Goal: Check status: Check status

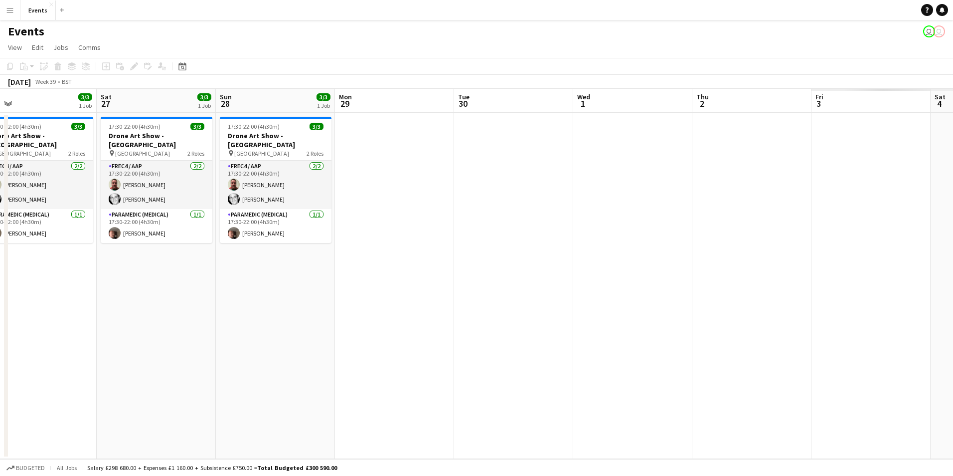
drag, startPoint x: 798, startPoint y: 351, endPoint x: 180, endPoint y: 339, distance: 618.4
click at [180, 339] on app-calendar-viewport "Tue 23 Wed 24 Thu 25 3/3 1 Job Fri 26 3/3 1 Job Sat 27 3/3 1 Job Sun 28 3/3 1 J…" at bounding box center [476, 274] width 953 height 370
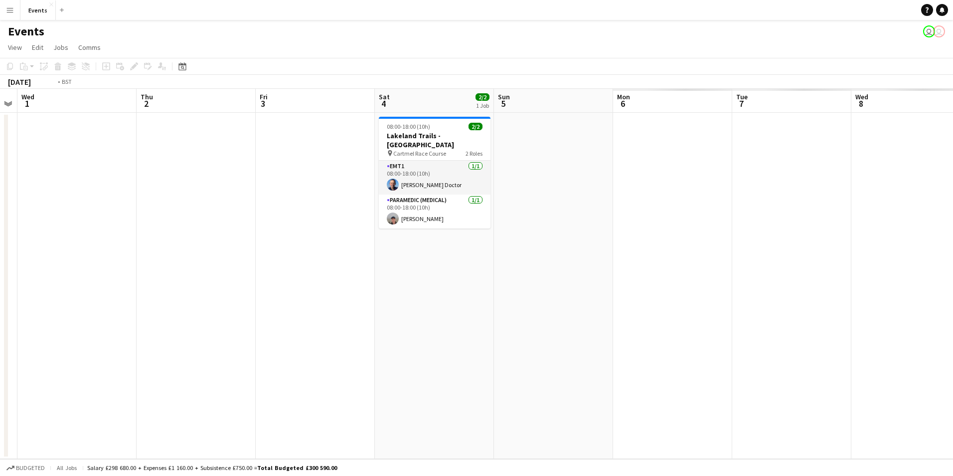
drag, startPoint x: 390, startPoint y: 391, endPoint x: -2, endPoint y: 331, distance: 396.6
click at [0, 331] on html "Menu Boards Boards Boards All jobs Status Workforce Workforce My Workforce Recr…" at bounding box center [476, 238] width 953 height 476
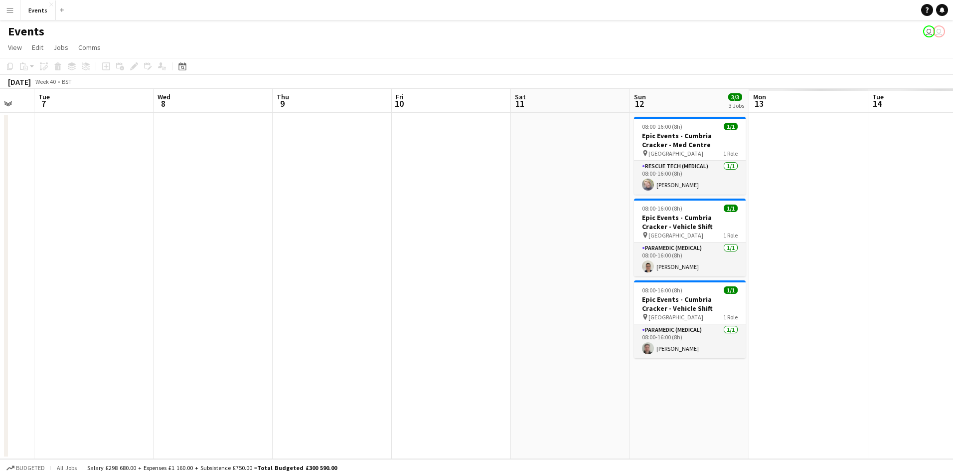
drag, startPoint x: 614, startPoint y: 349, endPoint x: 70, endPoint y: 349, distance: 544.5
click at [70, 349] on app-calendar-viewport "Fri 3 Sat 4 2/2 1 Job Sun 5 Mon 6 Tue 7 Wed 8 Thu 9 Fri 10 Sat 11 Sun 12 3/3 3 …" at bounding box center [476, 274] width 953 height 370
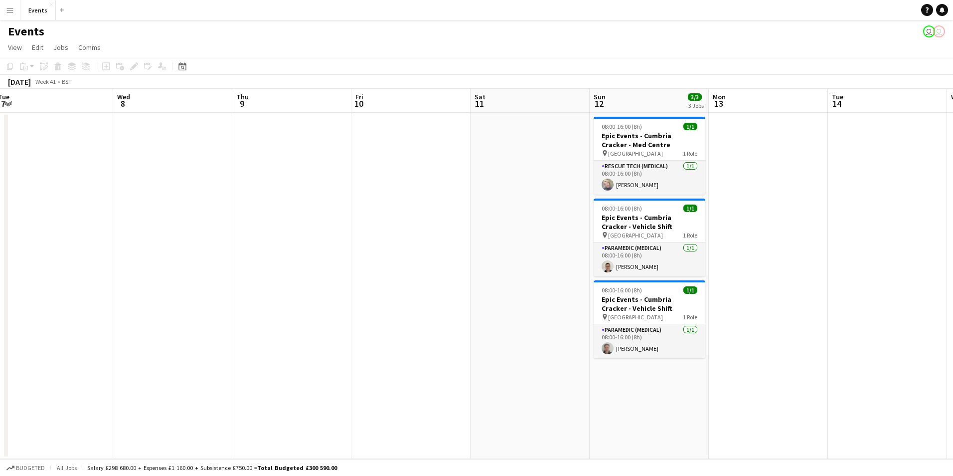
drag, startPoint x: 581, startPoint y: 394, endPoint x: 427, endPoint y: 396, distance: 153.6
click at [427, 396] on app-calendar-viewport "Sat 4 2/2 1 Job Sun 5 Mon 6 Tue 7 Wed 8 Thu 9 Fri 10 Sat 11 Sun 12 3/3 3 Jobs M…" at bounding box center [476, 274] width 953 height 370
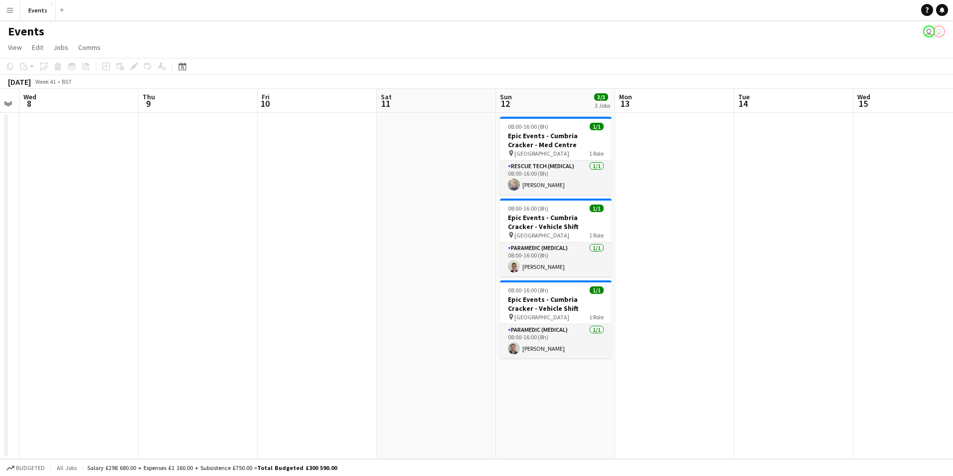
scroll to position [0, 319]
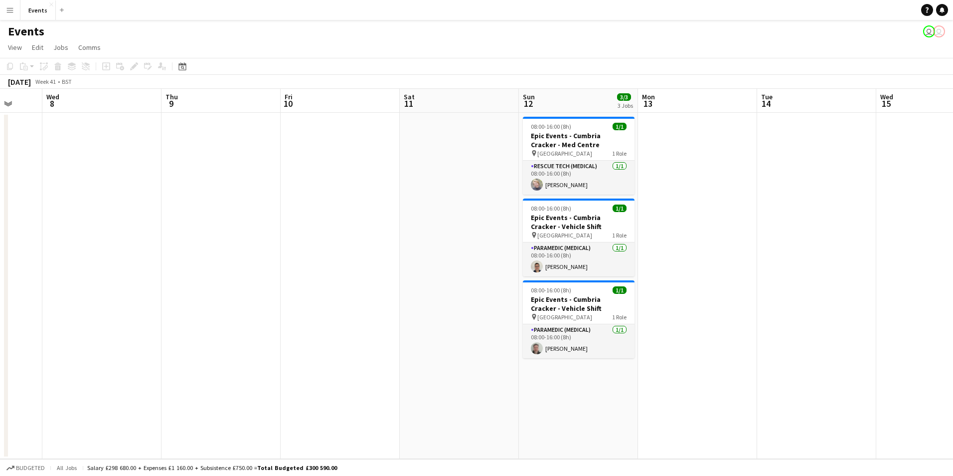
drag, startPoint x: 517, startPoint y: 391, endPoint x: 378, endPoint y: 408, distance: 139.6
click at [378, 408] on app-calendar-viewport "Sun 5 Mon 6 Tue 7 Wed 8 Thu 9 Fri 10 Sat 11 Sun 12 3/3 3 Jobs Mon 13 Tue 14 Wed…" at bounding box center [476, 274] width 953 height 370
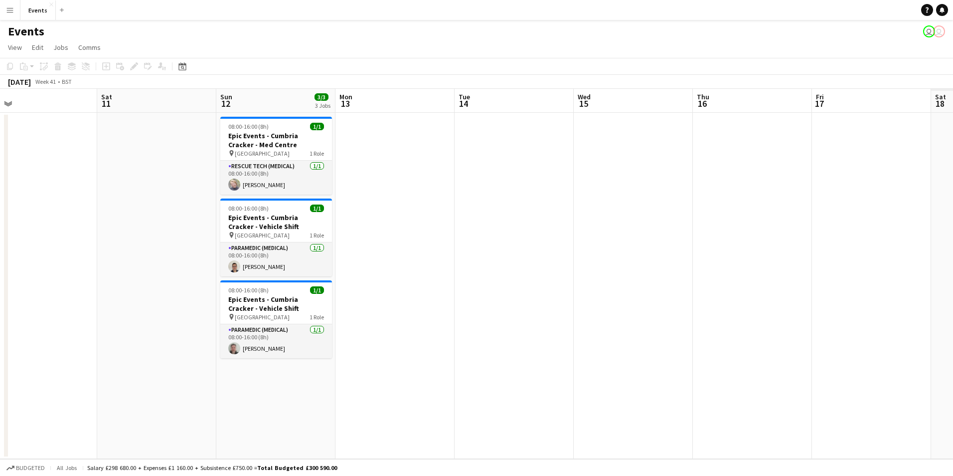
drag, startPoint x: 876, startPoint y: 392, endPoint x: 338, endPoint y: 342, distance: 540.4
click at [338, 342] on app-calendar-viewport "Tue 7 Wed 8 Thu 9 Fri 10 Sat 11 Sun 12 3/3 3 Jobs Mon 13 Tue 14 Wed 15 Thu 16 F…" at bounding box center [476, 274] width 953 height 370
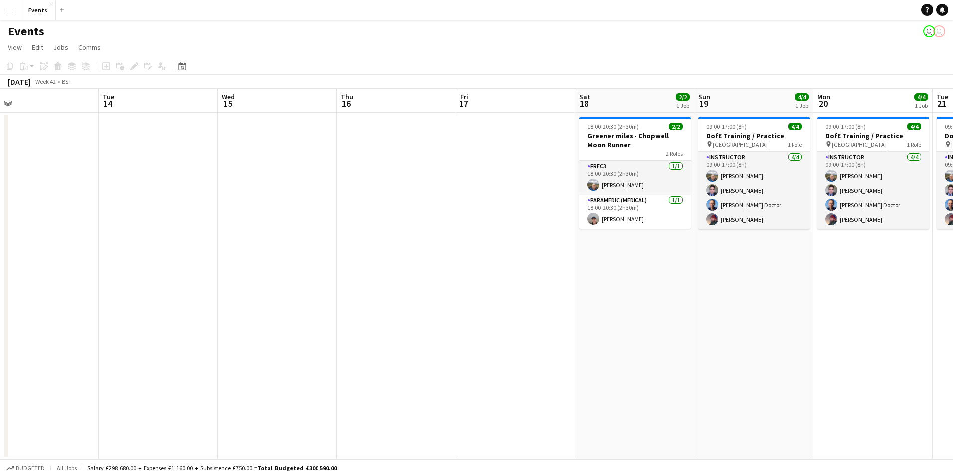
drag, startPoint x: 760, startPoint y: 375, endPoint x: 427, endPoint y: 323, distance: 337.2
click at [427, 323] on app-calendar-viewport "Sat 11 Sun 12 3/3 3 Jobs Mon 13 Tue 14 Wed 15 Thu 16 Fri 17 Sat 18 2/2 1 Job Su…" at bounding box center [476, 274] width 953 height 370
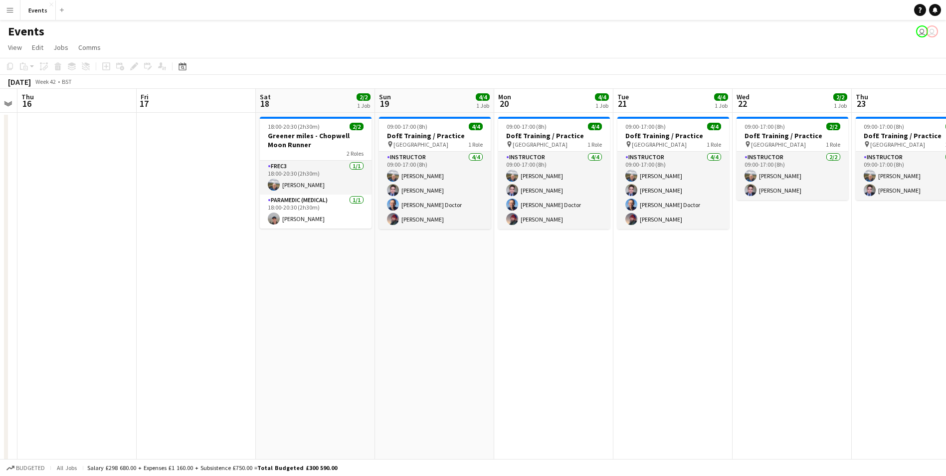
drag, startPoint x: 757, startPoint y: 342, endPoint x: 603, endPoint y: 309, distance: 157.5
click at [603, 309] on app-calendar-viewport "Mon 13 Tue 14 Wed 15 Thu 16 Fri 17 Sat 18 2/2 1 Job Sun 19 4/4 1 Job Mon 20 4/4…" at bounding box center [473, 298] width 946 height 419
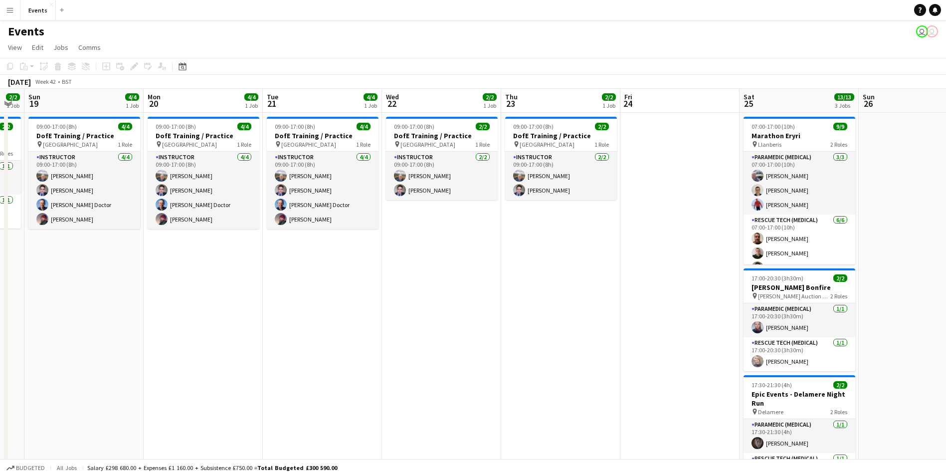
scroll to position [0, 361]
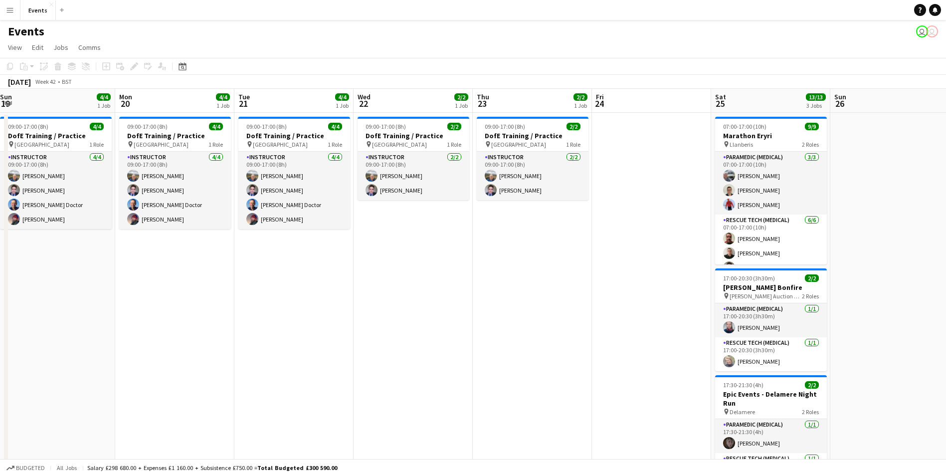
drag, startPoint x: 785, startPoint y: 397, endPoint x: 527, endPoint y: 376, distance: 258.6
click at [527, 376] on app-calendar-viewport "Thu 16 Fri 17 Sat 18 2/2 1 Job Sun 19 4/4 1 Job Mon 20 4/4 1 Job Tue 21 4/4 1 J…" at bounding box center [473, 298] width 946 height 419
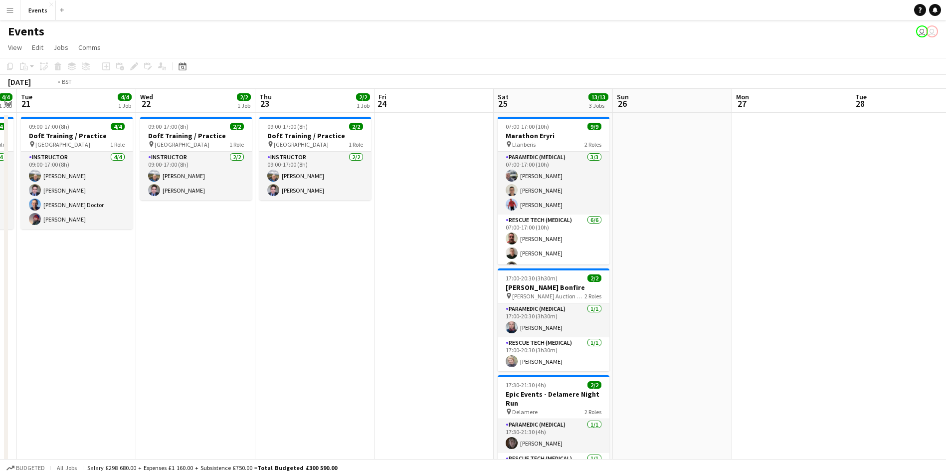
drag, startPoint x: 683, startPoint y: 392, endPoint x: 420, endPoint y: 329, distance: 270.8
click at [402, 334] on app-calendar-viewport "Fri 17 Sat 18 2/2 1 Job Sun 19 4/4 1 Job Mon 20 4/4 1 Job Tue 21 4/4 1 Job Wed …" at bounding box center [473, 298] width 946 height 419
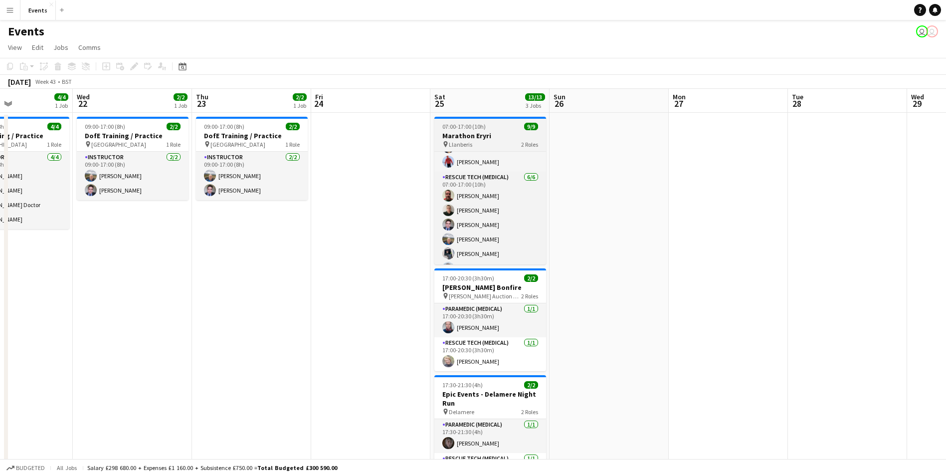
scroll to position [0, 0]
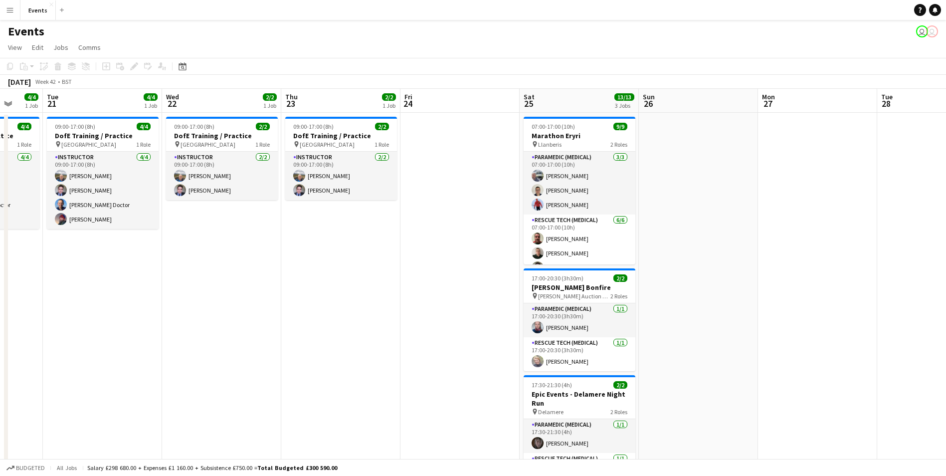
drag, startPoint x: 488, startPoint y: 281, endPoint x: 494, endPoint y: 281, distance: 5.5
click at [494, 281] on app-calendar-viewport "Sat 18 2/2 1 Job Sun 19 4/4 1 Job Mon 20 4/4 1 Job Tue 21 4/4 1 Job Wed 22 2/2 …" at bounding box center [473, 298] width 946 height 419
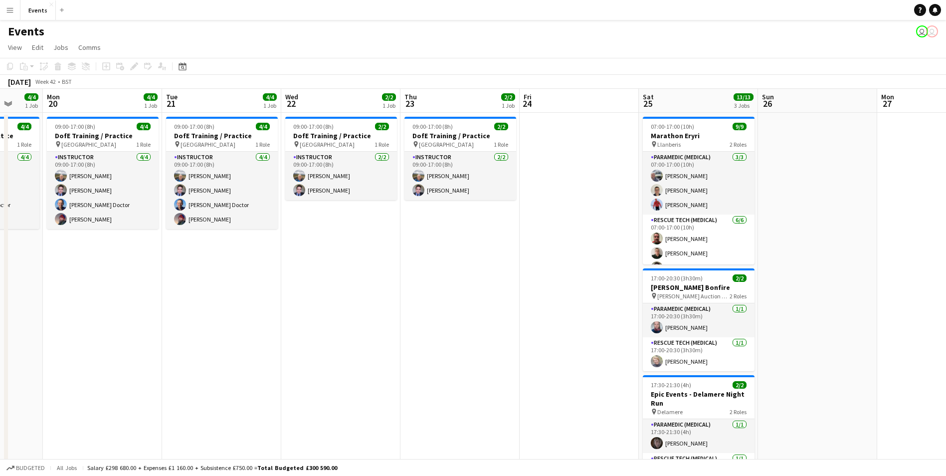
drag, startPoint x: 492, startPoint y: 275, endPoint x: 489, endPoint y: 293, distance: 18.2
click at [489, 282] on app-calendar-viewport "Fri 17 Sat 18 2/2 1 Job Sun 19 4/4 1 Job Mon 20 4/4 1 Job Tue 21 4/4 1 Job Wed …" at bounding box center [473, 298] width 946 height 419
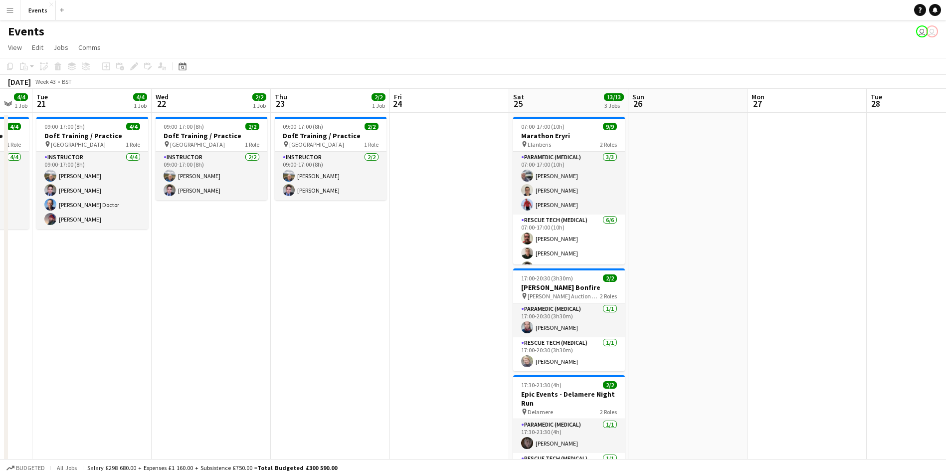
scroll to position [0, 330]
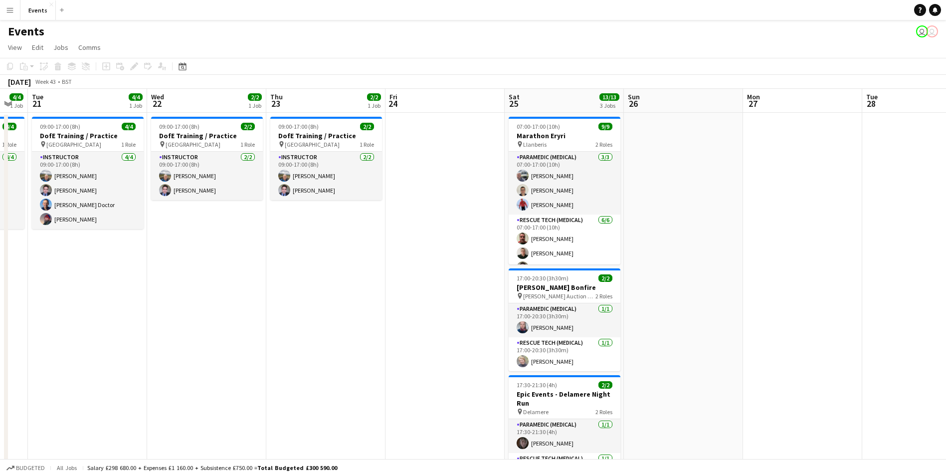
drag, startPoint x: 480, startPoint y: 311, endPoint x: 356, endPoint y: 286, distance: 126.0
click at [356, 286] on app-calendar-viewport "Sat 18 2/2 1 Job Sun 19 4/4 1 Job Mon 20 4/4 1 Job Tue 21 4/4 1 Job Wed 22 2/2 …" at bounding box center [473, 298] width 946 height 419
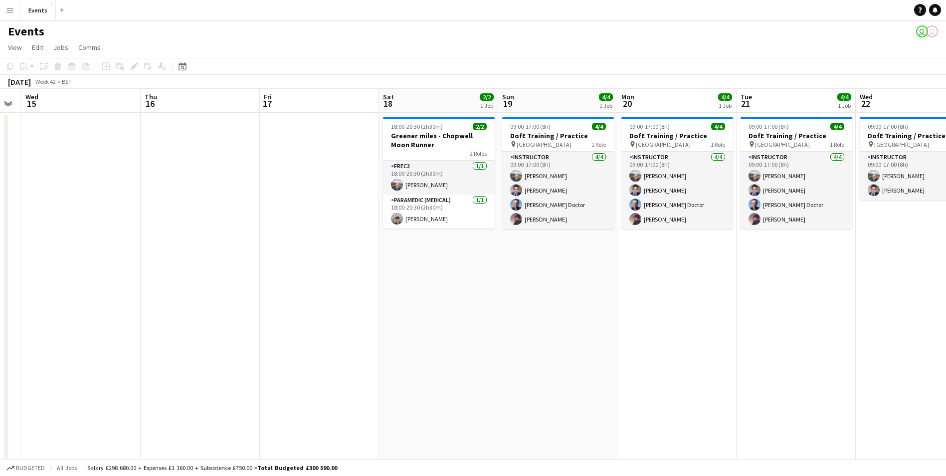
drag, startPoint x: 117, startPoint y: 328, endPoint x: 71, endPoint y: 346, distance: 49.7
click at [738, 390] on app-calendar-viewport "Mon 13 Tue 14 Wed 15 Thu 16 Fri 17 Sat 18 2/2 1 Job Sun 19 4/4 1 Job Mon 20 4/4…" at bounding box center [473, 298] width 946 height 419
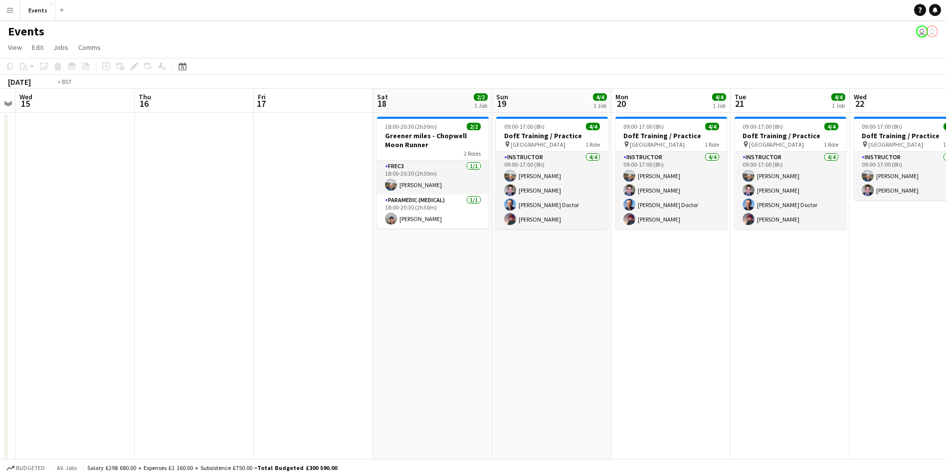
drag, startPoint x: 175, startPoint y: 350, endPoint x: 802, endPoint y: 407, distance: 629.9
click at [802, 407] on app-calendar-viewport "Mon 13 Tue 14 Wed 15 Thu 16 Fri 17 Sat 18 2/2 1 Job Sun 19 4/4 1 Job Mon 20 4/4…" at bounding box center [473, 298] width 946 height 419
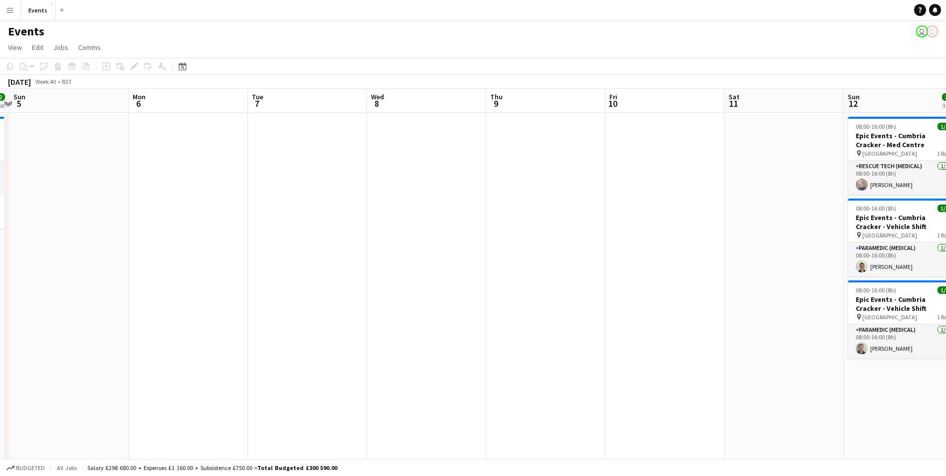
drag, startPoint x: 245, startPoint y: 408, endPoint x: 804, endPoint y: 443, distance: 560.6
click at [804, 443] on app-calendar-viewport "Fri 3 Sat 4 2/2 1 Job Sun 5 Mon 6 Tue 7 Wed 8 Thu 9 Fri 10 Sat 11 Sun 12 3/3 3 …" at bounding box center [473, 298] width 946 height 419
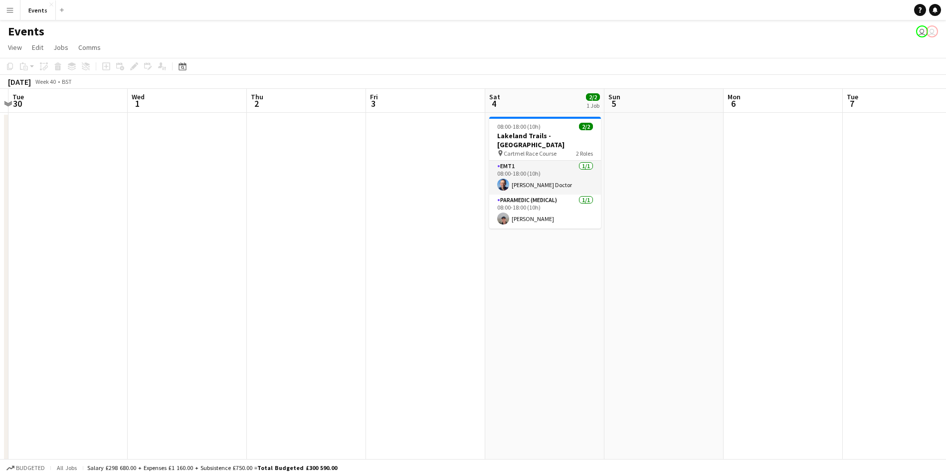
drag, startPoint x: 150, startPoint y: 348, endPoint x: 811, endPoint y: 399, distance: 663.2
click at [713, 386] on app-calendar-viewport "Sun 28 3/3 1 Job Mon 29 Tue 30 Wed 1 Thu 2 Fri 3 Sat 4 2/2 1 Job Sun 5 Mon 6 Tu…" at bounding box center [473, 298] width 946 height 419
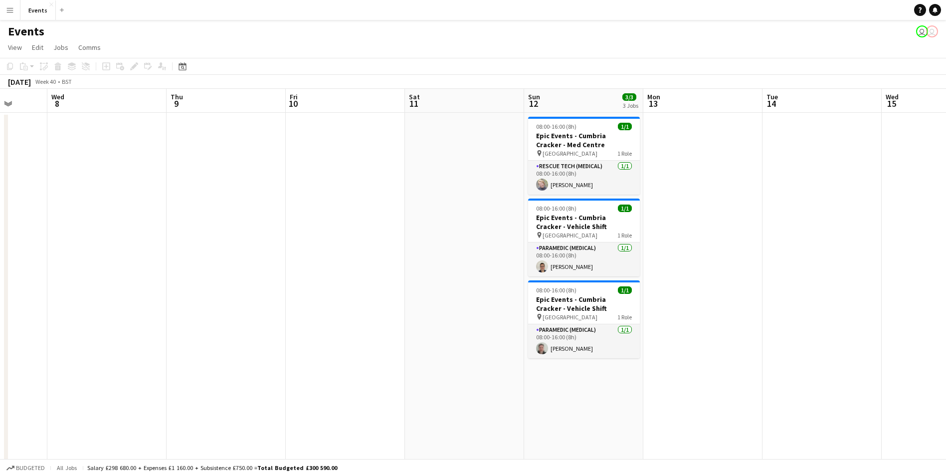
drag, startPoint x: 822, startPoint y: 399, endPoint x: -2, endPoint y: 380, distance: 824.4
click at [0, 380] on html "Menu Boards Boards Boards All jobs Status Workforce Workforce My Workforce Recr…" at bounding box center [473, 262] width 946 height 525
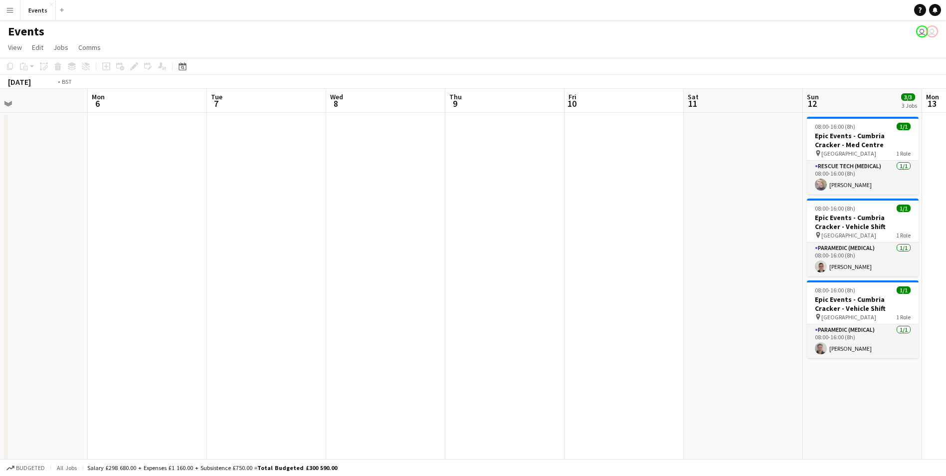
drag, startPoint x: 220, startPoint y: 381, endPoint x: -2, endPoint y: 348, distance: 224.9
click at [0, 348] on html "Menu Boards Boards Boards All jobs Status Workforce Workforce My Workforce Recr…" at bounding box center [473, 262] width 946 height 525
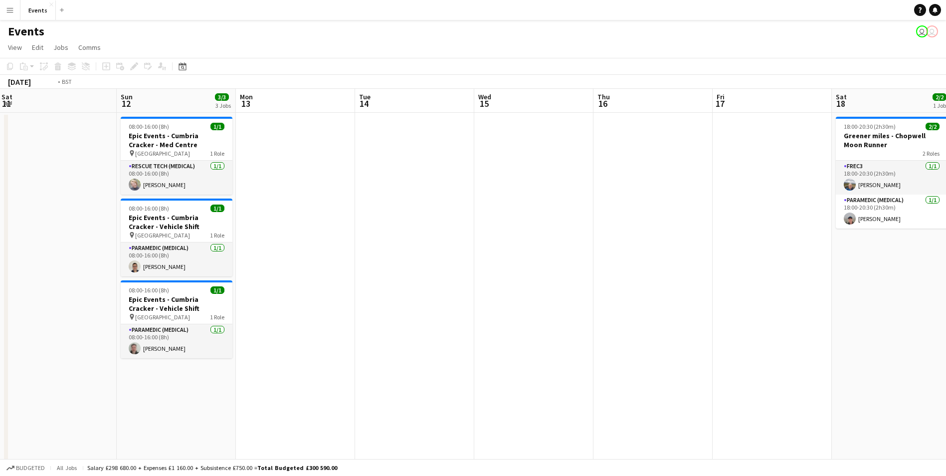
drag, startPoint x: 440, startPoint y: 346, endPoint x: 167, endPoint y: 304, distance: 276.0
click at [167, 304] on app-calendar-viewport "Wed 8 Thu 9 Fri 10 Sat 11 Sun 12 3/3 3 Jobs Mon 13 Tue 14 Wed 15 Thu 16 Fri 17 …" at bounding box center [473, 298] width 946 height 419
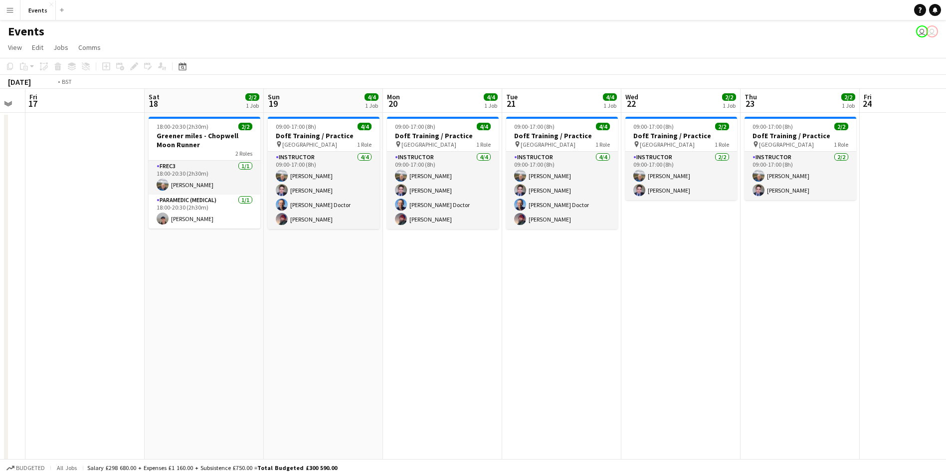
drag, startPoint x: 718, startPoint y: 385, endPoint x: 113, endPoint y: 305, distance: 609.7
click at [113, 305] on app-calendar-viewport "Tue 14 Wed 15 Thu 16 Fri 17 Sat 18 2/2 1 Job Sun 19 4/4 1 Job Mon 20 4/4 1 Job …" at bounding box center [473, 298] width 946 height 419
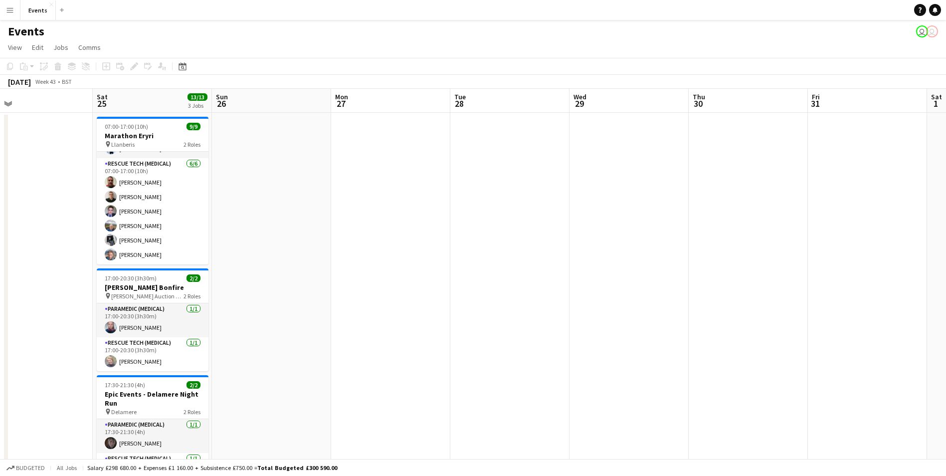
scroll to position [0, 292]
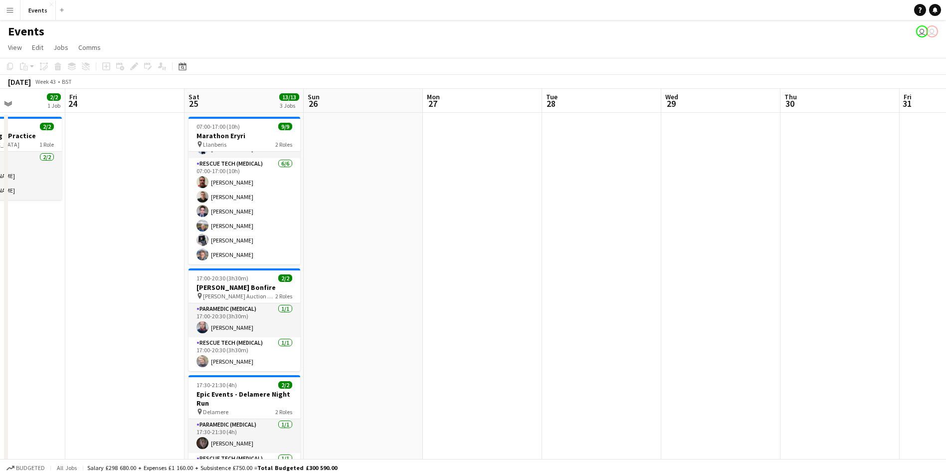
drag, startPoint x: 773, startPoint y: 244, endPoint x: 628, endPoint y: 300, distance: 155.0
click at [628, 300] on app-calendar-viewport "Tue 21 4/4 1 Job Wed 22 2/2 1 Job Thu 23 2/2 1 Job Fri 24 Sat 25 13/13 3 Jobs S…" at bounding box center [473, 298] width 946 height 419
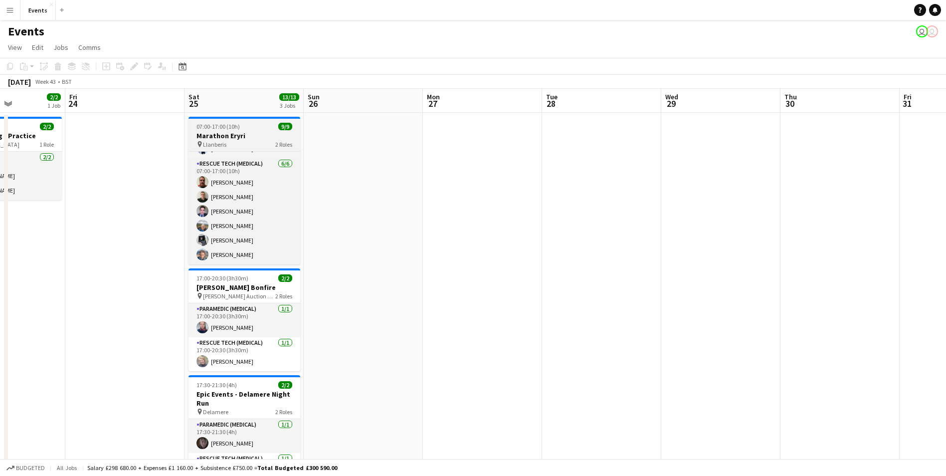
scroll to position [0, 0]
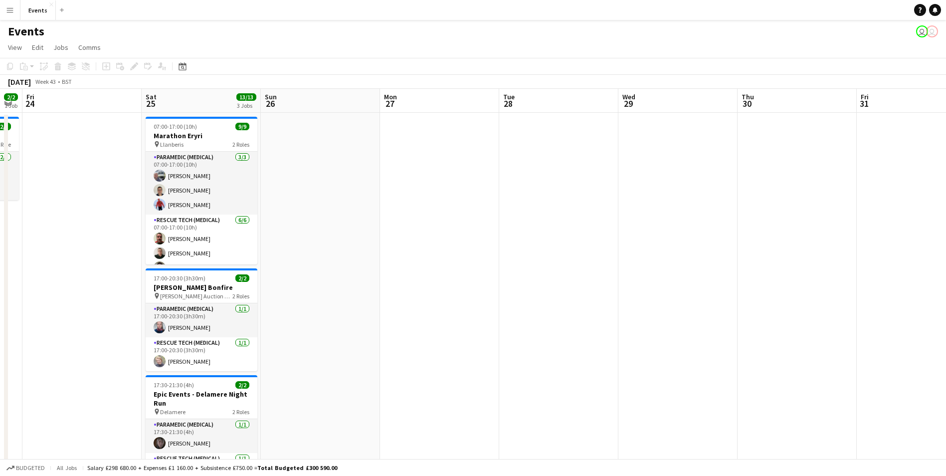
drag, startPoint x: 507, startPoint y: 252, endPoint x: 240, endPoint y: 238, distance: 267.1
click at [239, 238] on app-calendar-viewport "Tue 21 4/4 1 Job Wed 22 2/2 1 Job Thu 23 2/2 1 Job Fri 24 Sat 25 13/13 3 Jobs S…" at bounding box center [473, 298] width 946 height 419
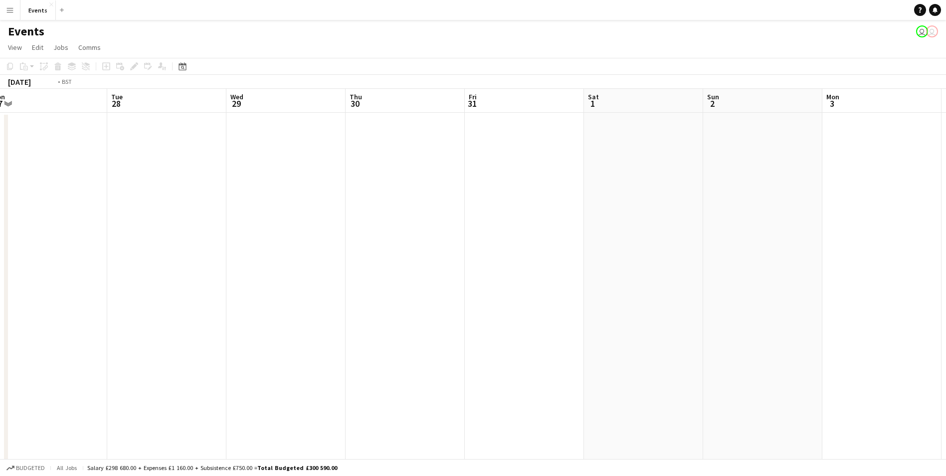
drag, startPoint x: 687, startPoint y: 218, endPoint x: 245, endPoint y: 194, distance: 442.4
click at [245, 194] on app-calendar-viewport "Fri 24 Sat 25 13/13 3 Jobs Sun 26 Mon 27 Tue 28 Wed 29 Thu 30 Fri 31 Sat 1 Sun …" at bounding box center [473, 298] width 946 height 419
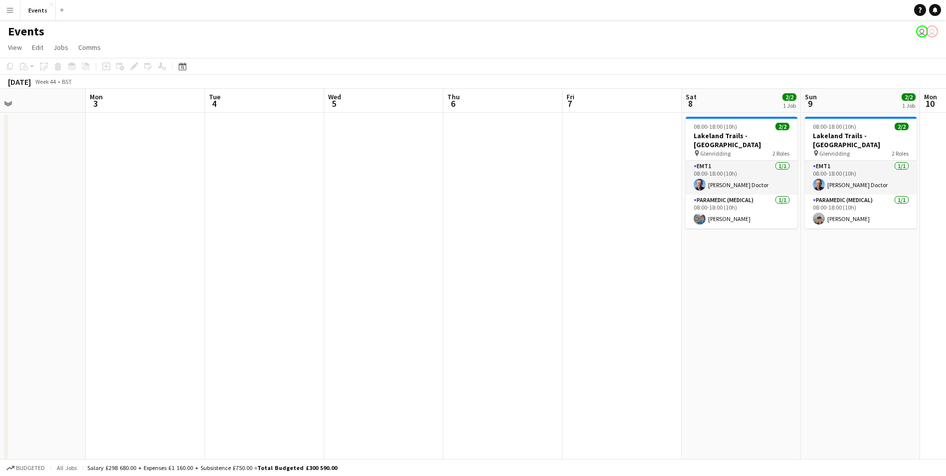
drag, startPoint x: 494, startPoint y: 247, endPoint x: 221, endPoint y: 249, distance: 272.2
click at [221, 249] on app-calendar-viewport "Thu 30 Fri 31 Sat 1 Sun 2 Mon 3 Tue 4 Wed 5 Thu 6 Fri 7 Sat 8 2/2 1 Job Sun 9 2…" at bounding box center [473, 298] width 946 height 419
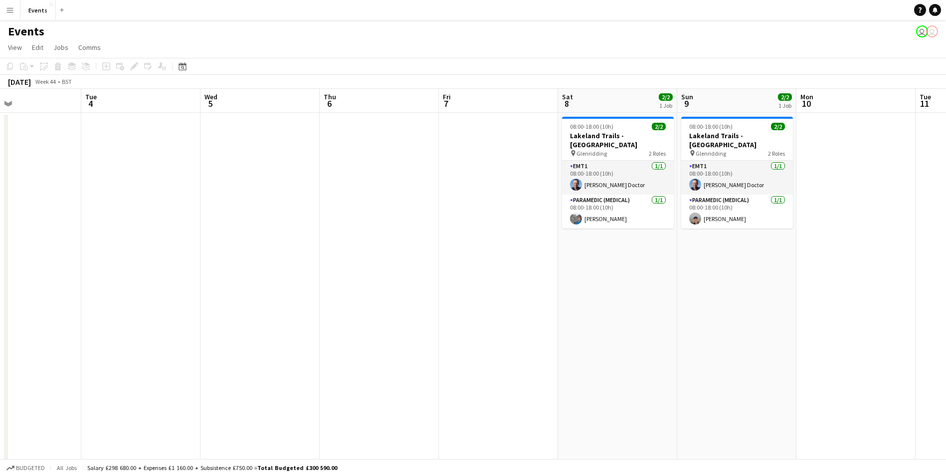
scroll to position [0, 277]
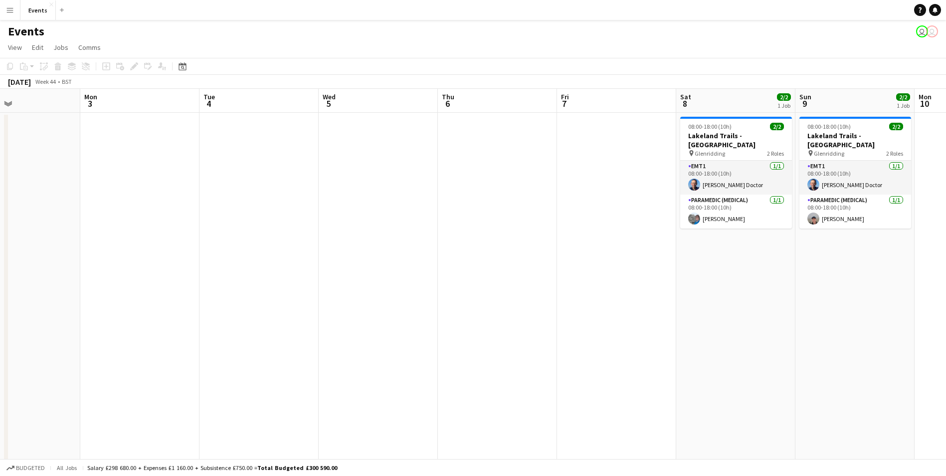
click at [734, 290] on app-date-cell "08:00-18:00 (10h) 2/2 Lakeland Trails - [GEOGRAPHIC_DATA] pin Glenridding 2 Rol…" at bounding box center [735, 310] width 119 height 395
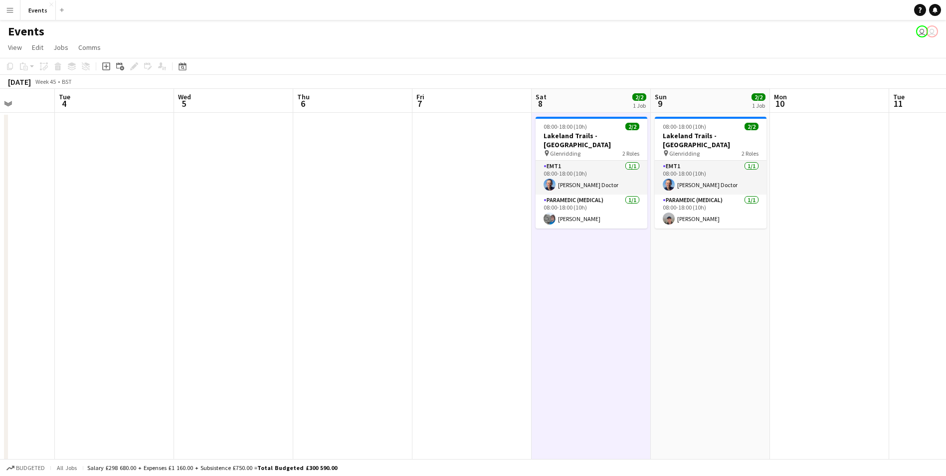
drag, startPoint x: 698, startPoint y: 310, endPoint x: 659, endPoint y: 315, distance: 38.8
click at [659, 315] on app-calendar-viewport "Sat 1 Sun 2 Mon 3 Tue 4 Wed 5 Thu 6 Fri 7 Sat 8 2/2 1 Job Sun 9 2/2 1 Job Mon 1…" at bounding box center [473, 298] width 946 height 419
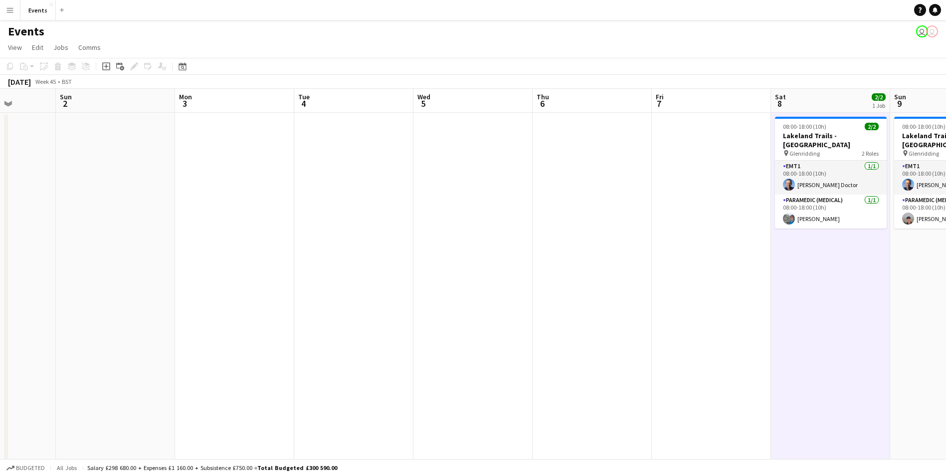
drag, startPoint x: 487, startPoint y: 316, endPoint x: 6, endPoint y: 290, distance: 481.8
click at [6, 290] on div "Thu 30 Fri 31 Sat 1 Sun 2 Mon 3 Tue 4 Wed 5 Thu 6 Fri 7 Sat 8 2/2 1 Job Sun 9 2…" at bounding box center [473, 298] width 946 height 419
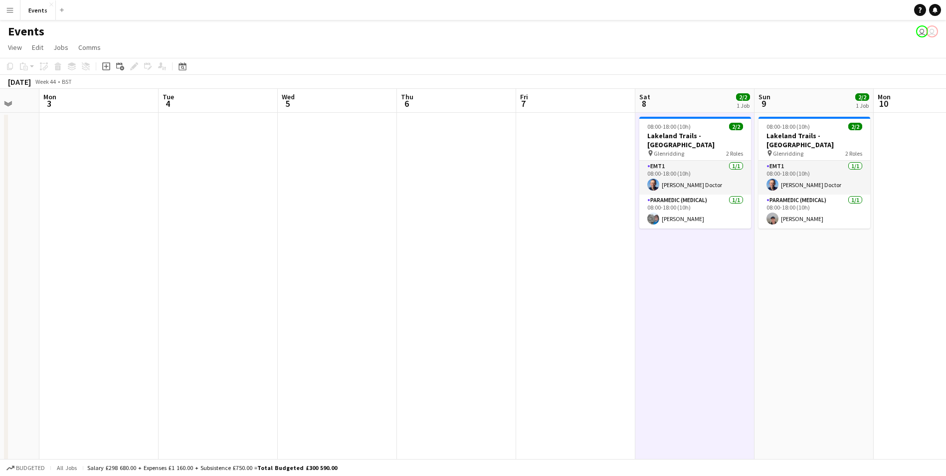
drag, startPoint x: 156, startPoint y: 305, endPoint x: 735, endPoint y: 318, distance: 579.5
click at [735, 318] on app-calendar-viewport "Fri 31 Sat 1 Sun 2 Mon 3 Tue 4 Wed 5 Thu 6 Fri 7 Sat 8 2/2 1 Job Sun 9 2/2 1 Jo…" at bounding box center [473, 298] width 946 height 419
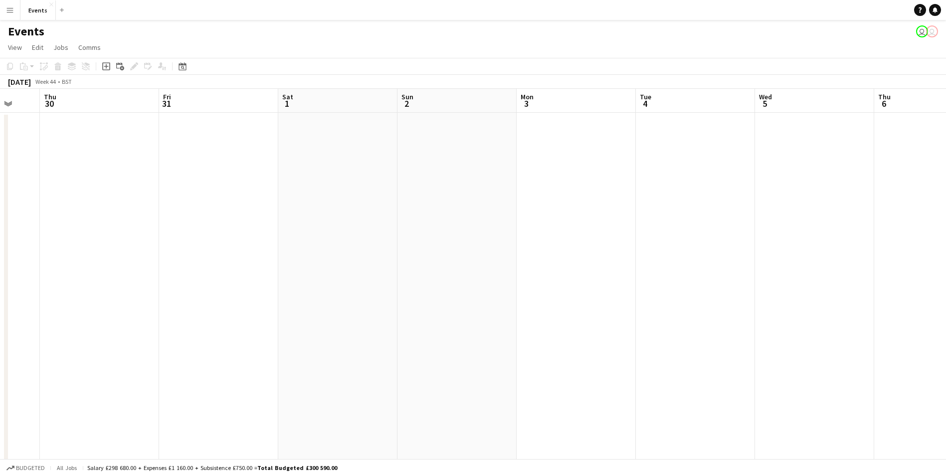
drag, startPoint x: 70, startPoint y: 311, endPoint x: 662, endPoint y: 338, distance: 592.4
click at [663, 334] on app-calendar-viewport "Mon 27 Tue 28 Wed 29 Thu 30 Fri 31 Sat 1 Sun 2 Mon 3 Tue 4 Wed 5 Thu 6 Fri 7 Sa…" at bounding box center [473, 298] width 946 height 419
drag, startPoint x: 605, startPoint y: 337, endPoint x: 893, endPoint y: 362, distance: 288.9
click at [893, 362] on app-calendar-viewport "Sun 26 Mon 27 Tue 28 Wed 29 Thu 30 Fri 31 Sat 1 Sun 2 Mon 3 Tue 4 Wed 5 Thu 6 F…" at bounding box center [473, 298] width 946 height 419
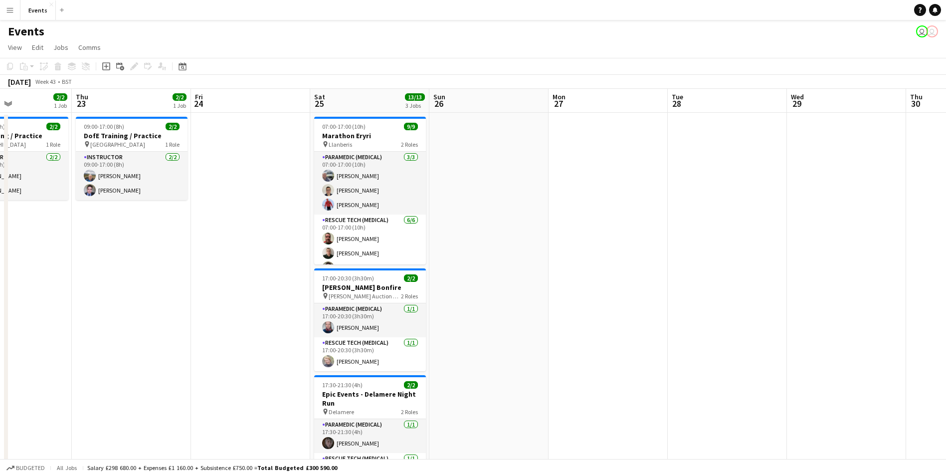
drag, startPoint x: 502, startPoint y: 303, endPoint x: 710, endPoint y: 318, distance: 209.0
click at [710, 318] on app-calendar-viewport "Mon 20 4/4 1 Job Tue 21 4/4 1 Job Wed 22 2/2 1 Job Thu 23 2/2 1 Job Fri 24 Sat …" at bounding box center [473, 298] width 946 height 419
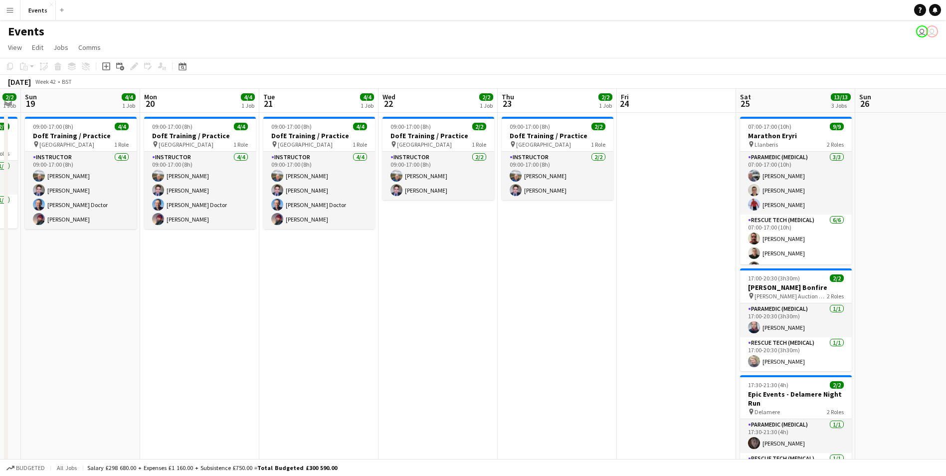
drag, startPoint x: 343, startPoint y: 284, endPoint x: 726, endPoint y: 326, distance: 385.2
click at [723, 326] on app-calendar-viewport "Fri 17 Sat 18 2/2 1 Job Sun 19 4/4 1 Job Mon 20 4/4 1 Job Tue 21 4/4 1 Job Wed …" at bounding box center [473, 298] width 946 height 419
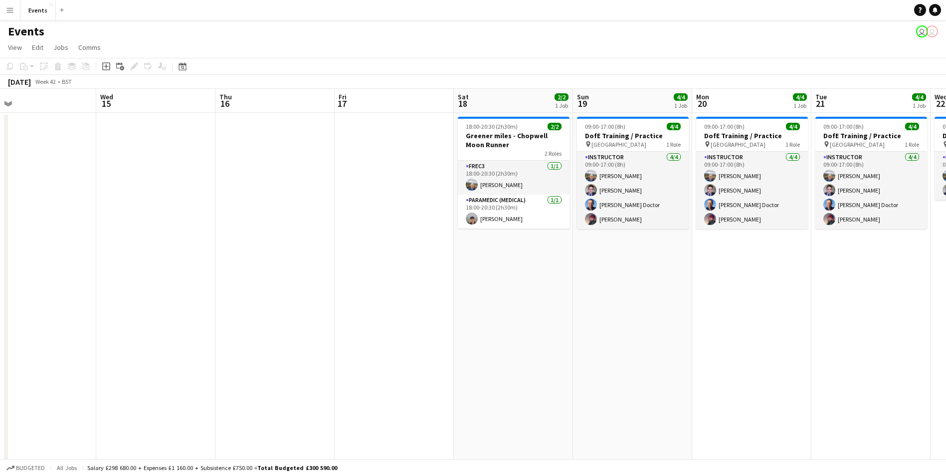
drag
click at [774, 333] on app-calendar-viewport "Sun 12 3/3 3 Jobs Mon 13 Tue 14 Wed 15 Thu 16 Fri 17 Sat 18 2/2 1 Job Sun 19 4/…" at bounding box center [473, 298] width 946 height 419
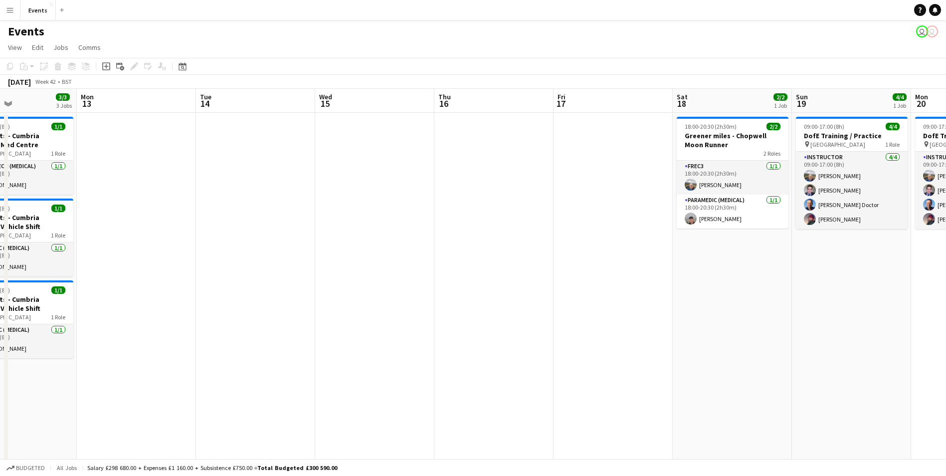
click at [185, 283] on app-calendar-viewport "Fri 10 Sat 11 Sun 12 3/3 3 Jobs Mon 13 Tue 14 Wed 15 Thu 16 Fri 17 Sat 18 2/2 1…" at bounding box center [473, 298] width 946 height 419
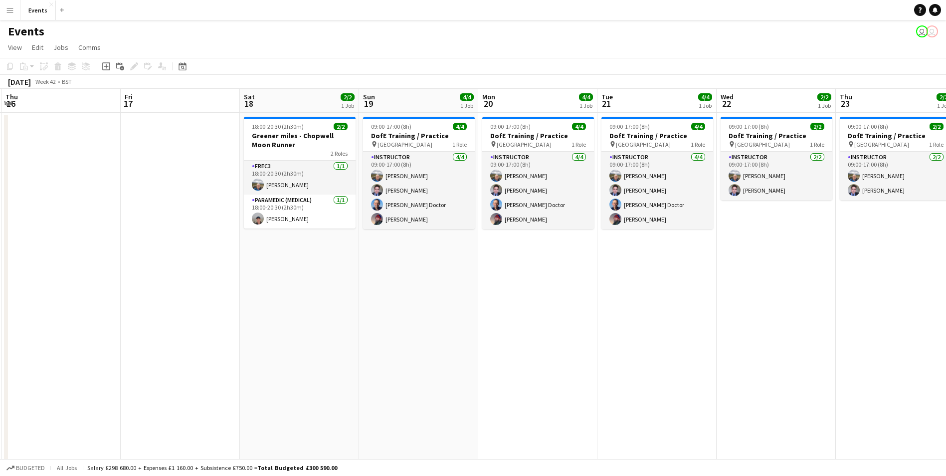
click at [0, 281] on html "Menu Boards Boards Boards All jobs Status Workforce Workforce My Workforce Recr…" at bounding box center [473, 262] width 946 height 525
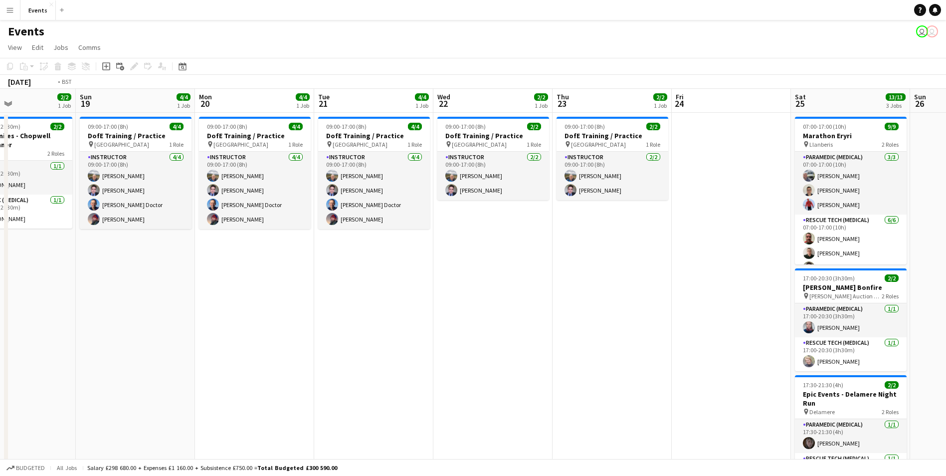
click at [8, 284] on app-calendar-viewport "Thu 16 Fri 17 Sat 18 2/2 1 Job Sun 19 4/4 1 Job Mon 20 4/4 1 Job Tue 21 4/4 1 J…" at bounding box center [473, 298] width 946 height 419
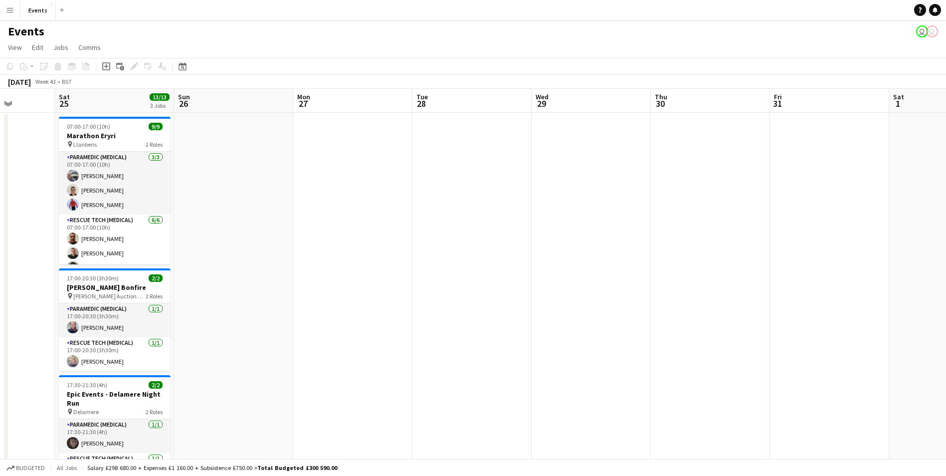
click at [165, 290] on app-calendar-viewport "Wed 22 2/2 1 Job Thu 23 2/2 1 Job Fri 24 Sat 25 13/13 3 Jobs Sun 26 Mon 27 Tue …" at bounding box center [473, 298] width 946 height 419
click at [241, 277] on app-calendar-viewport "Wed 22 2/2 1 Job Thu 23 2/2 1 Job Fri 24 Sat 25 13/13 3 Jobs Sun 26 Mon 27 Tue …" at bounding box center [473, 298] width 946 height 419
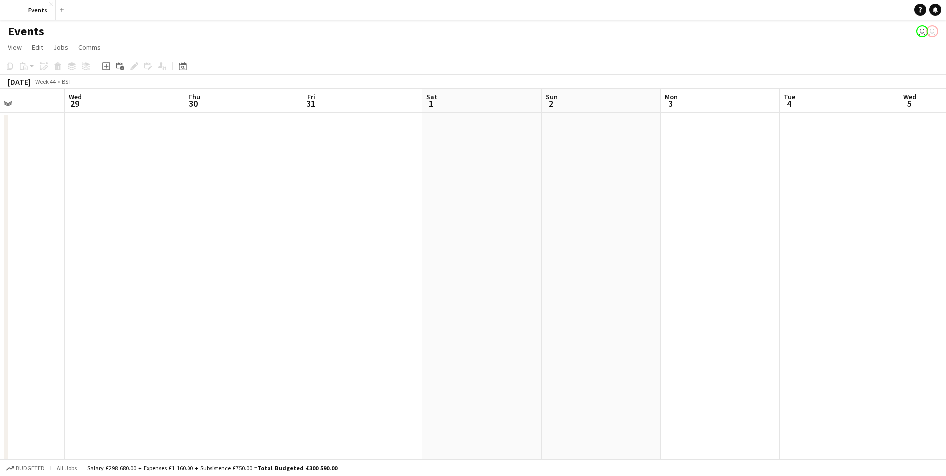
click at [525, 276] on app-calendar-viewport "Sun 26 Mon 27 Tue 28 Wed 29 Thu 30 Fri 31 Sat 1 Sun 2 Mon 3 Tue 4 Wed 5 Thu 6 F…" at bounding box center [473, 298] width 946 height 419
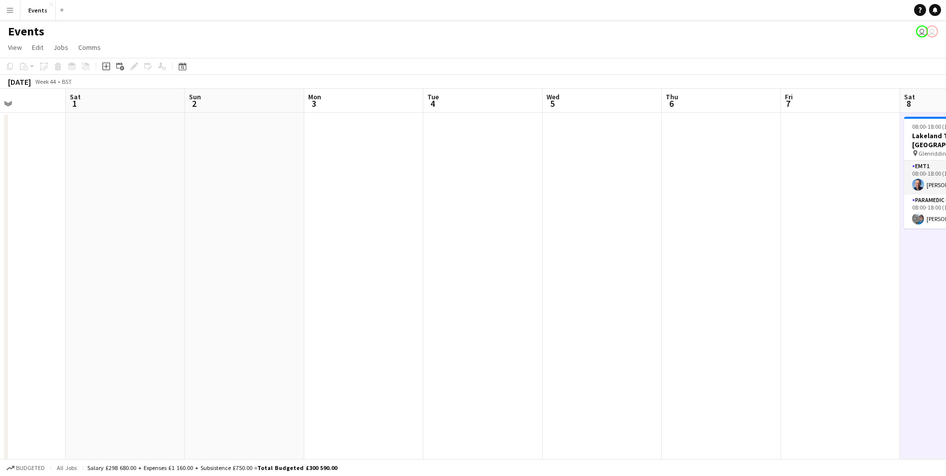
click at [476, 278] on app-calendar-viewport "Wed 29 Thu 30 Fri 31 Sat 1 Sun 2 Mon 3 Tue 4 Wed 5 Thu 6 Fri 7 Sat 8 2/2 1 Job …" at bounding box center [473, 298] width 946 height 419
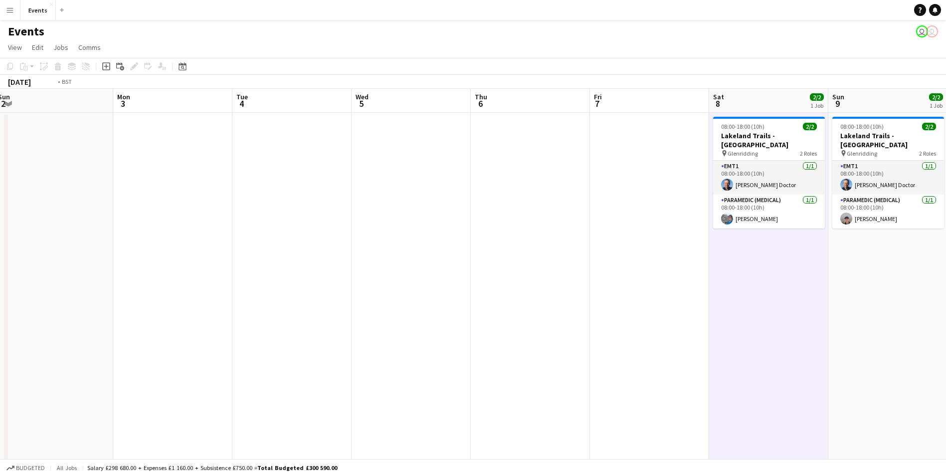
click at [603, 245] on app-calendar-viewport "Thu 30 Fri 31 Sat 1 Sun 2 Mon 3 Tue 4 Wed 5 Thu 6 Fri 7 Sat 8 2/2 1 Job Sun 9 2…" at bounding box center [473, 298] width 946 height 419
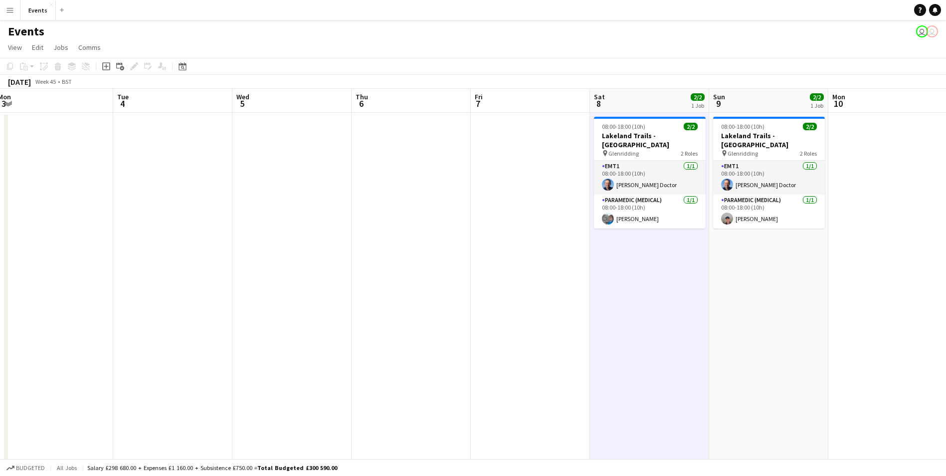
scroll to position [0, 368]
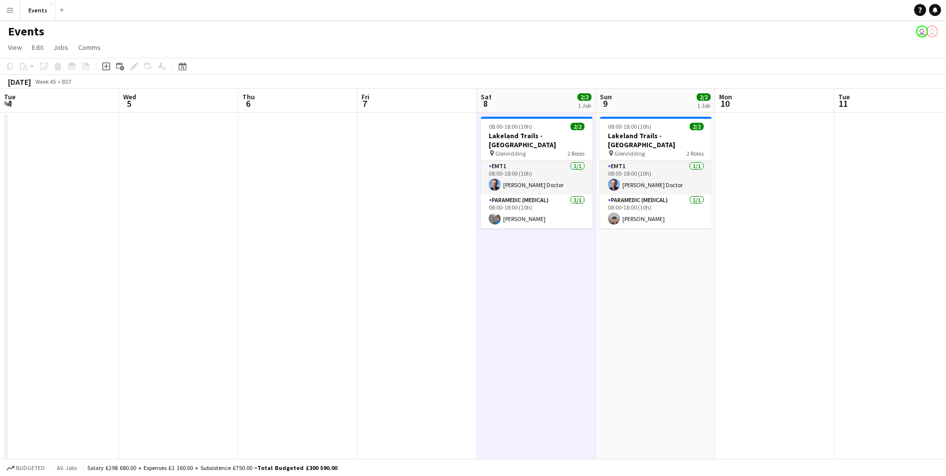
click at [672, 272] on app-calendar-viewport "Sat 1 Sun 2 Mon 3 Tue 4 Wed 5 Thu 6 Fri 7 Sat 8 2/2 1 Job Sun 9 2/2 1 Job Mon 1…" at bounding box center [473, 298] width 946 height 419
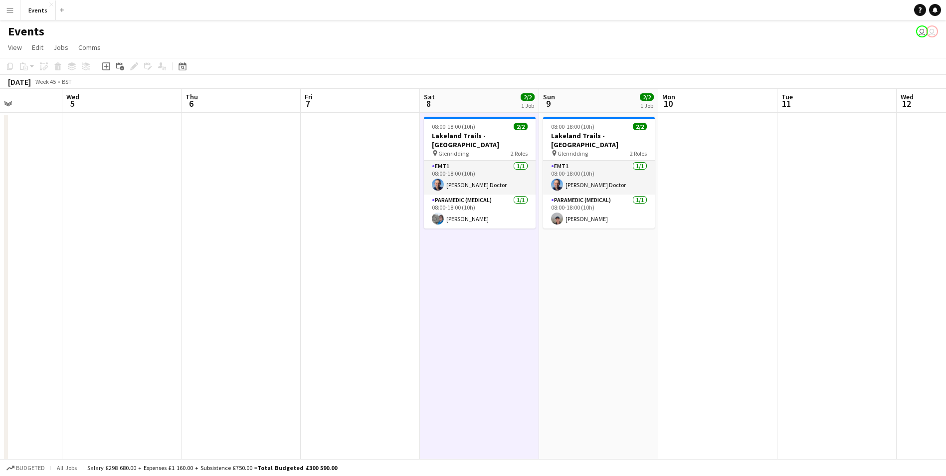
scroll to position [0, 296]
click at [778, 314] on app-calendar-viewport "Sun 2 Mon 3 Tue 4 Wed 5 Thu 6 Fri 7 Sat 8 2/2 1 Job Sun 9 2/2 1 Job Mon 10 Tue …" at bounding box center [473, 298] width 946 height 419
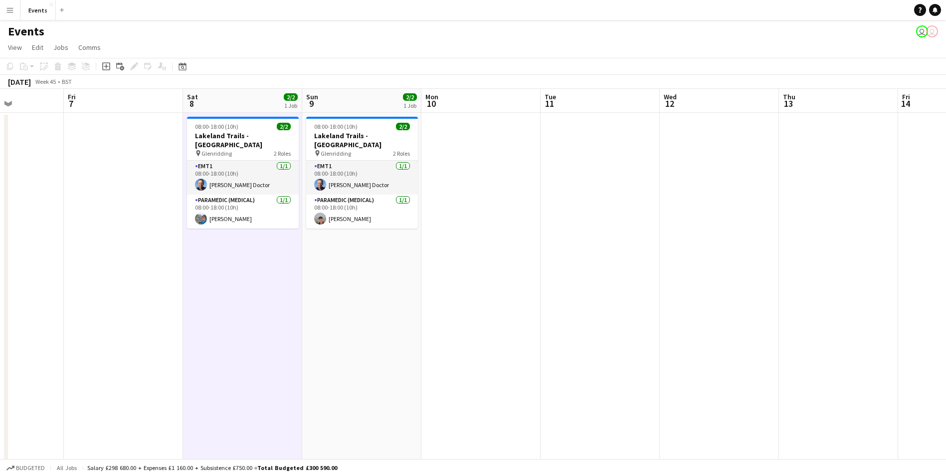
click at [500, 254] on app-calendar-viewport "Tue 4 Wed 5 Thu 6 Fri 7 Sat 8 2/2 1 Job Sun 9 2/2 1 Job Mon 10 Tue 11 Wed 12 Th…" at bounding box center [473, 298] width 946 height 419
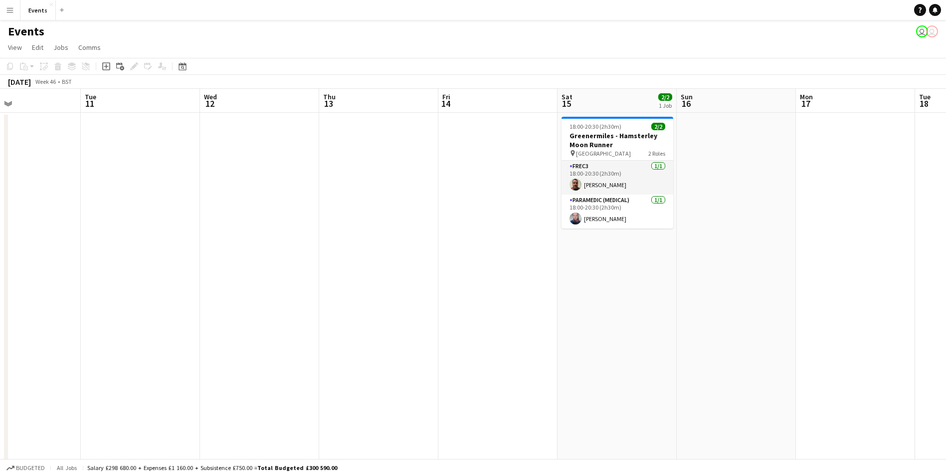
click at [376, 265] on app-calendar-viewport "Fri 7 Sat 8 2/2 1 Job Sun 9 2/2 1 Job Mon 10 Tue 11 Wed 12 Thu 13 Fri 14 Sat 15…" at bounding box center [473, 298] width 946 height 419
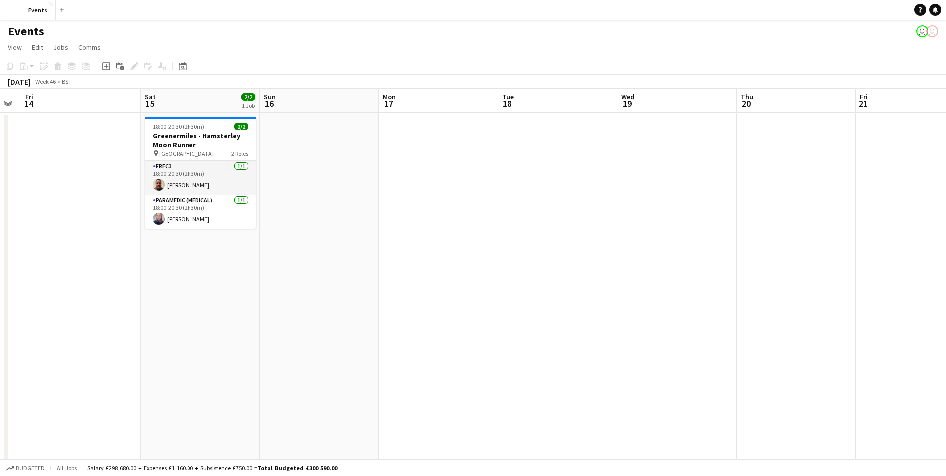
click at [310, 276] on app-calendar-viewport "Tue 11 Wed 12 Thu 13 Fri 14 Sat 15 2/2 1 Job Sun 16 Mon 17 Tue 18 Wed 19 Thu 20…" at bounding box center [473, 298] width 946 height 419
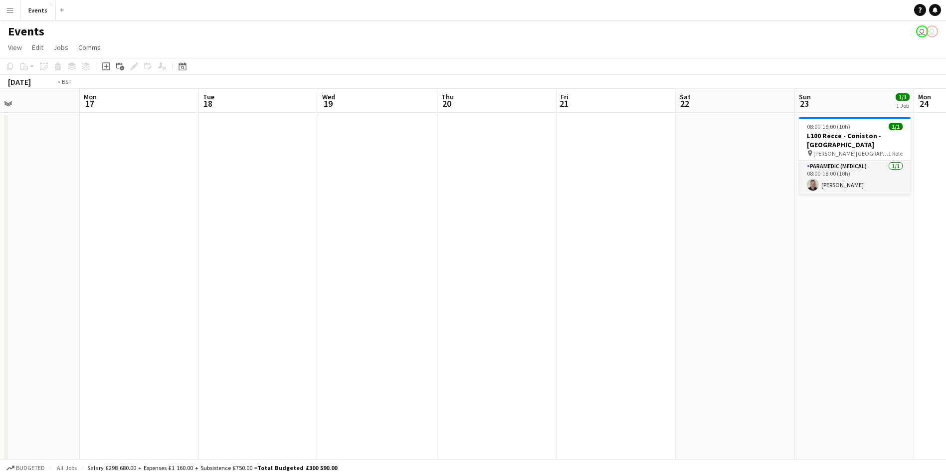
click at [217, 278] on app-calendar-viewport "Fri 14 Sat 15 2/2 1 Job Sun 16 Mon 17 Tue 18 Wed 19 Thu 20 Fri 21 Sat 22 Sun 23…" at bounding box center [473, 298] width 946 height 419
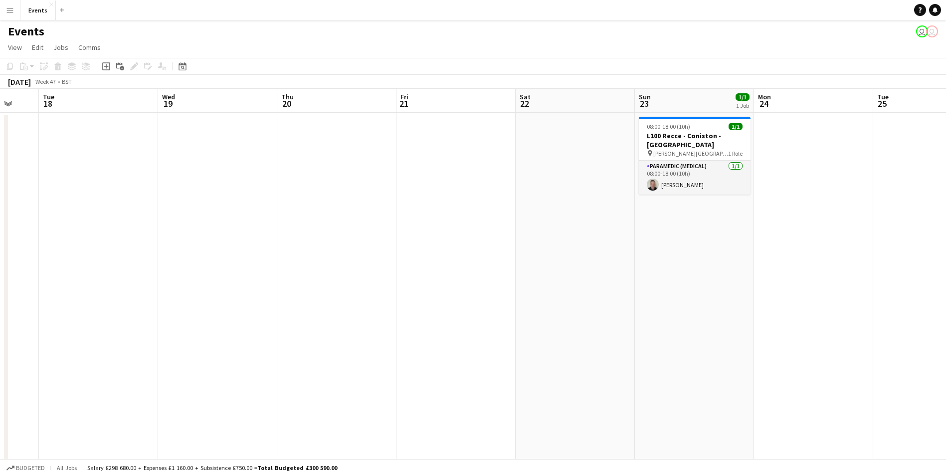
click at [751, 295] on app-calendar-viewport "Sat 15 2/2 1 Job Sun 16 Mon 17 Tue 18 Wed 19 Thu 20 Fri 21 Sat 22 Sun 23 1/1 1 …" at bounding box center [473, 298] width 946 height 419
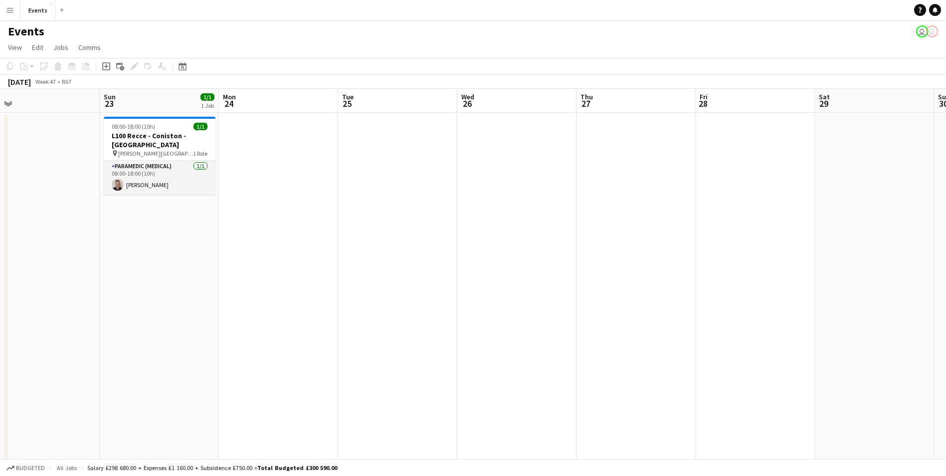
click at [398, 290] on app-calendar-viewport "Wed 19 Thu 20 Fri 21 Sat 22 Sun 23 1/1 1 Job Mon 24 Tue 25 Wed 26 Thu 27 Fri 28…" at bounding box center [473, 298] width 946 height 419
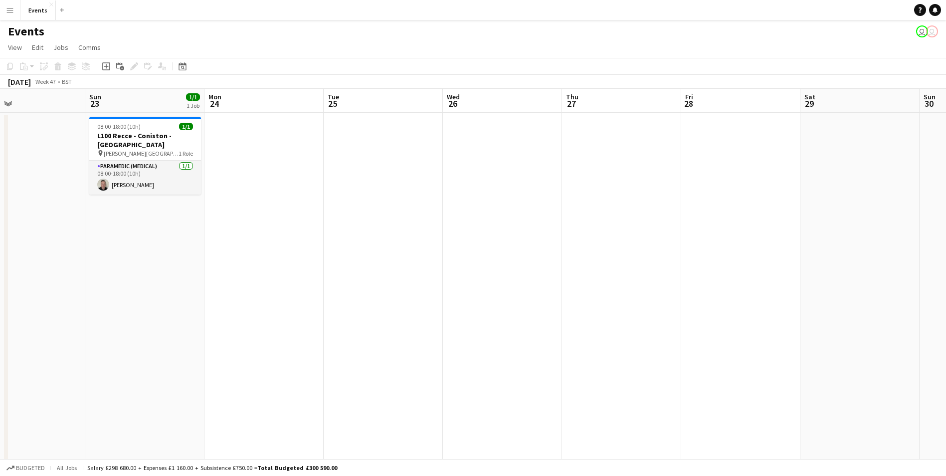
click at [946, 335] on html "Menu Boards Boards Boards All jobs Status Workforce Workforce My Workforce Recr…" at bounding box center [473, 262] width 946 height 525
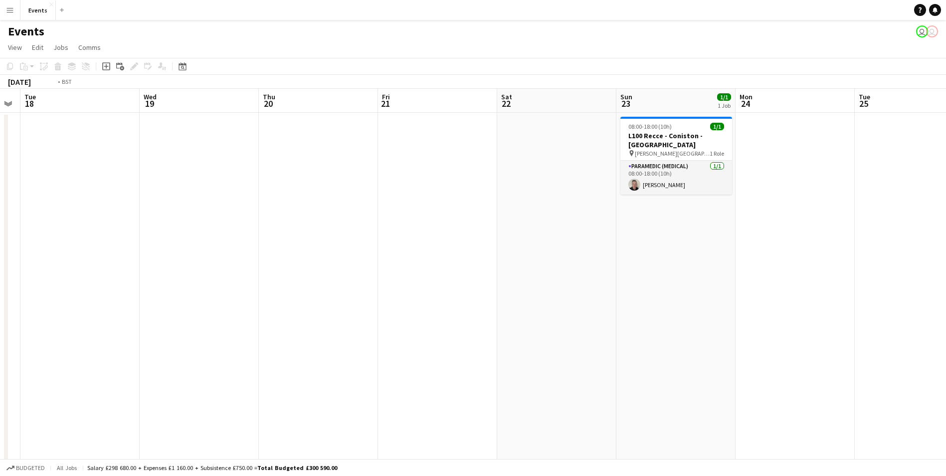
click at [748, 388] on app-calendar-viewport "Sun 16 Mon 17 Tue 18 Wed 19 Thu 20 Fri 21 Sat 22 Sun 23 1/1 1 Job Mon 24 Tue 25…" at bounding box center [473, 298] width 946 height 419
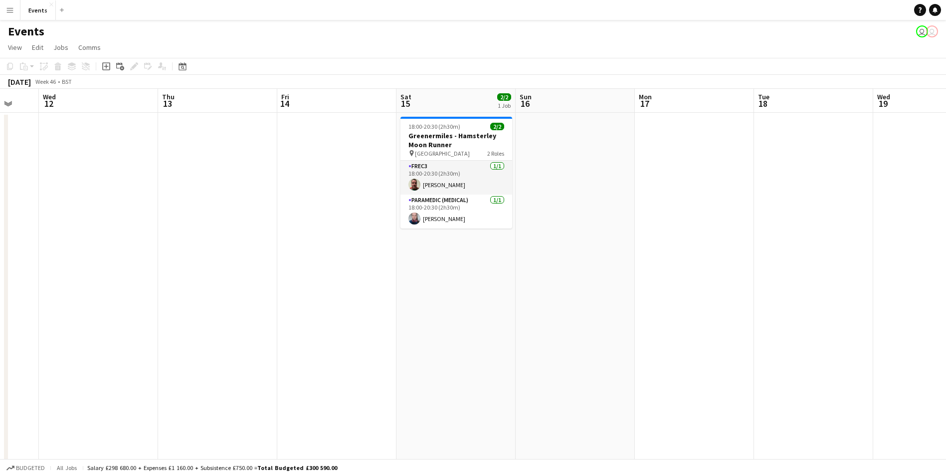
click at [712, 369] on app-calendar-viewport "Mon 10 Tue 11 Wed 12 Thu 13 Fri 14 Sat 15 2/2 1 Job Sun 16 Mon 17 Tue 18 Wed 19…" at bounding box center [473, 298] width 946 height 419
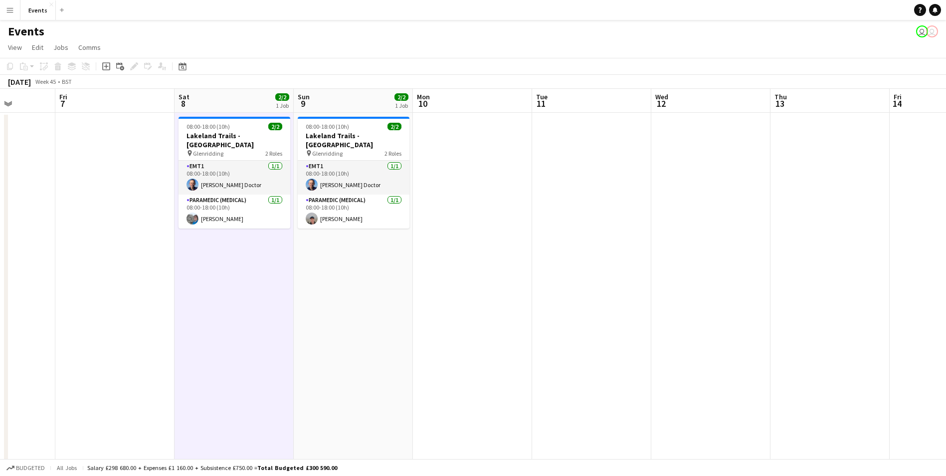
click at [671, 348] on app-calendar-viewport "Tue 4 Wed 5 Thu 6 Fri 7 Sat 8 2/2 1 Job Sun 9 2/2 1 Job Mon 10 Tue 11 Wed 12 Th…" at bounding box center [473, 298] width 946 height 419
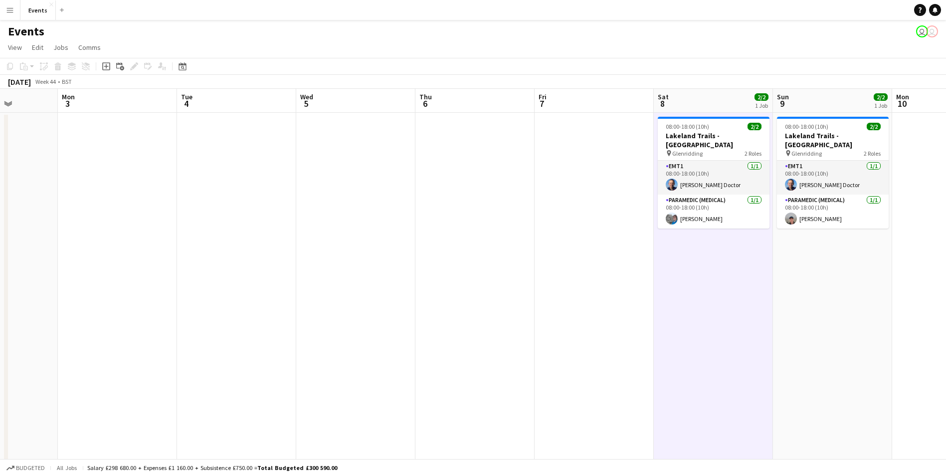
click at [634, 348] on app-calendar-viewport "Fri 31 Sat 1 Sun 2 Mon 3 Tue 4 Wed 5 Thu 6 Fri 7 Sat 8 2/2 1 Job Sun 9 2/2 1 Jo…" at bounding box center [473, 298] width 946 height 419
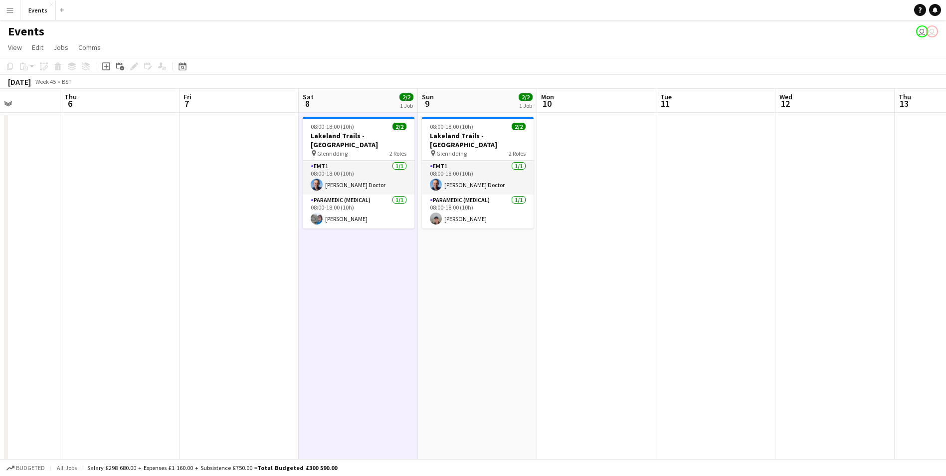
click at [237, 292] on app-calendar-viewport "Sun 2 Mon 3 Tue 4 Wed 5 Thu 6 Fri 7 Sat 8 2/2 1 Job Sun 9 2/2 1 Job Mon 10 Tue …" at bounding box center [473, 298] width 946 height 419
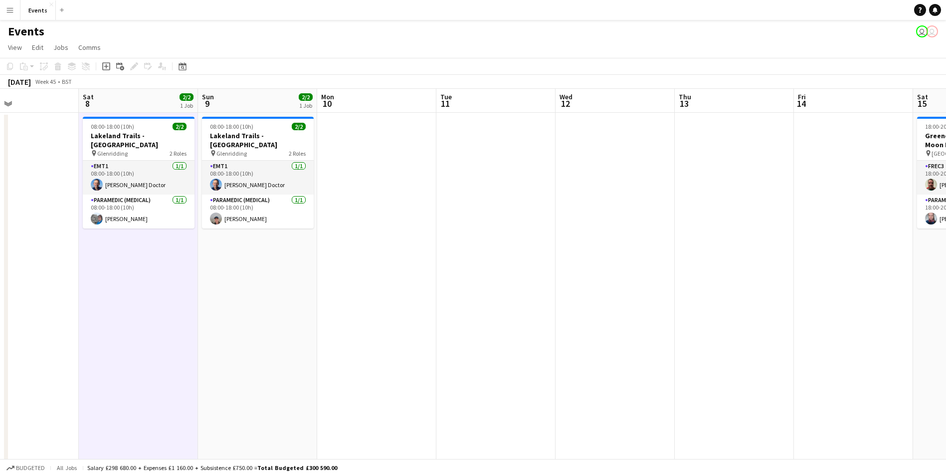
click at [340, 302] on app-calendar-viewport "Wed 5 Thu 6 Fri 7 Sat 8 2/2 1 Job Sun 9 2/2 1 Job Mon 10 Tue 11 Wed 12 Thu 13 F…" at bounding box center [473, 298] width 946 height 419
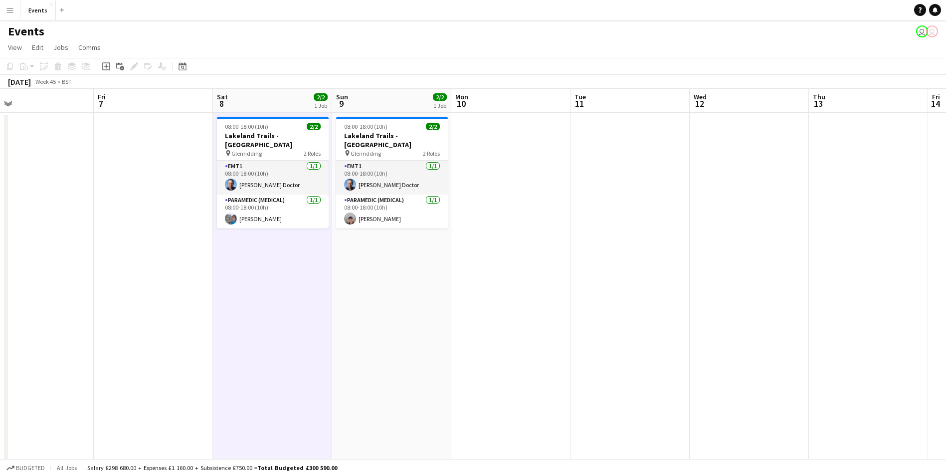
click at [796, 346] on app-calendar-viewport "Tue 4 Wed 5 Thu 6 Fri 7 Sat 8 2/2 1 Job Sun 9 2/2 1 Job Mon 10 Tue 11 Wed 12 Th…" at bounding box center [473, 298] width 946 height 419
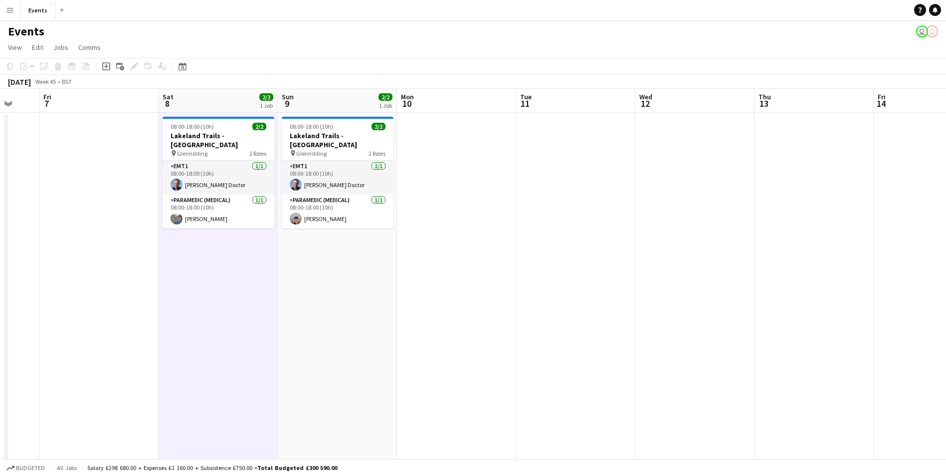
click at [741, 336] on app-calendar-viewport "Tue 4 Wed 5 Thu 6 Fri 7 Sat 8 2/2 1 Job Sun 9 2/2 1 Job Mon 10 Tue 11 Wed 12 Th…" at bounding box center [473, 298] width 946 height 419
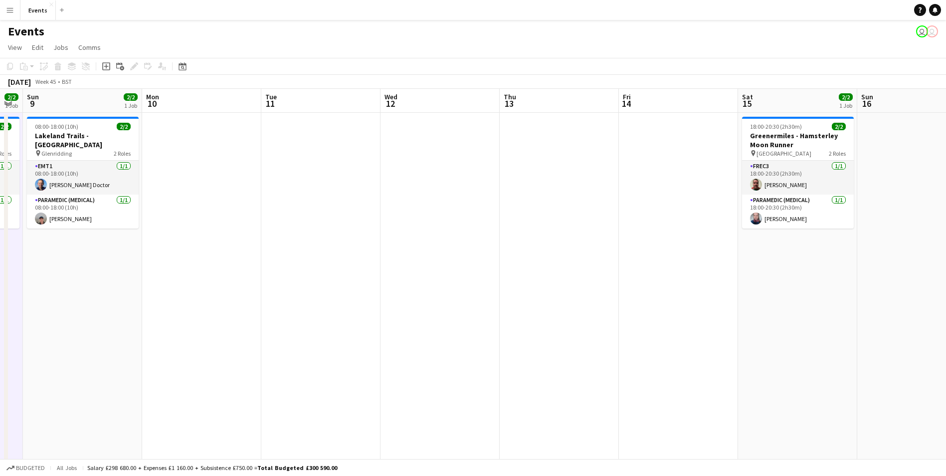
click at [522, 309] on app-calendar-viewport "Thu 6 Fri 7 Sat 8 2/2 1 Job Sun 9 2/2 1 Job Mon 10 Tue 11 Wed 12 Thu 13 Fri 14 …" at bounding box center [473, 298] width 946 height 419
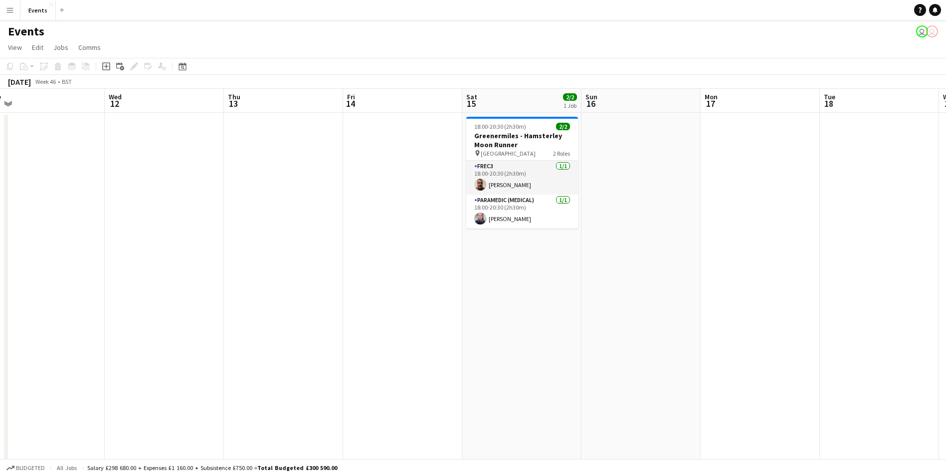
click at [441, 287] on app-calendar-viewport "Sat 8 2/2 1 Job Sun 9 2/2 1 Job Mon 10 Tue 11 Wed 12 Thu 13 Fri 14 Sat 15 2/2 1…" at bounding box center [473, 298] width 946 height 419
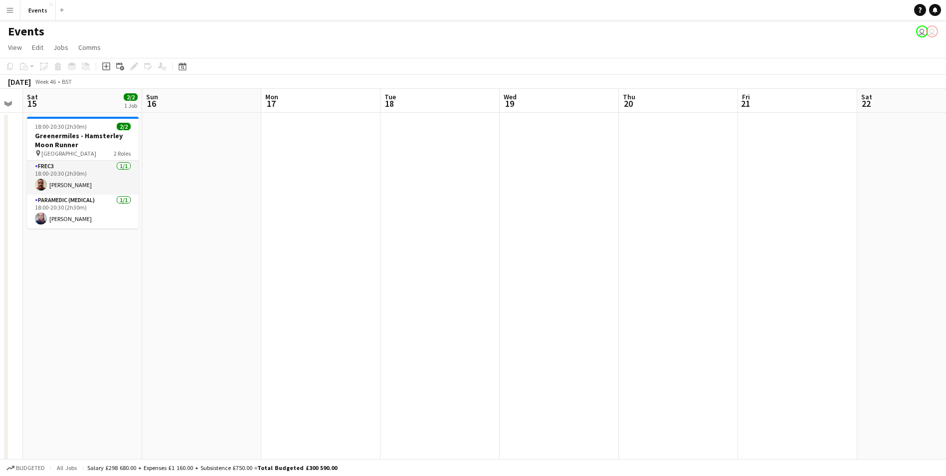
click at [389, 269] on app-calendar-viewport "Wed 12 Thu 13 Fri 14 Sat 15 2/2 1 Job Sun 16 Mon 17 Tue 18 Wed 19 Thu 20 Fri 21…" at bounding box center [473, 298] width 946 height 419
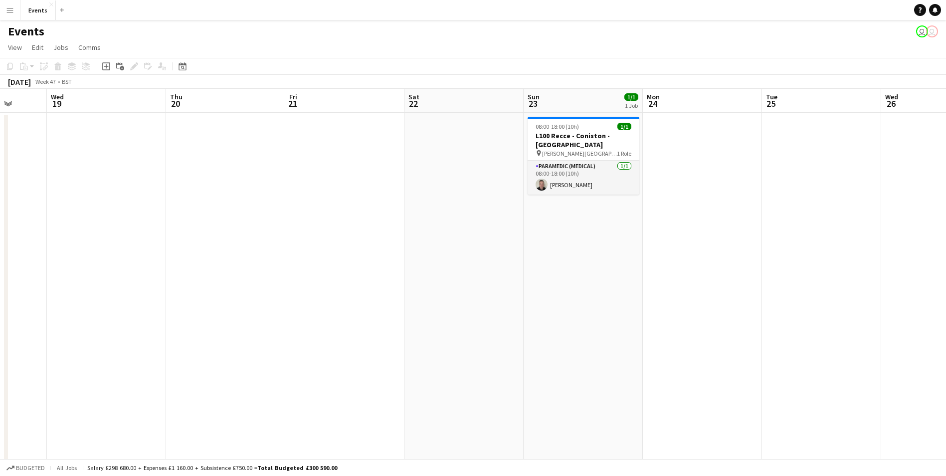
click at [239, 246] on app-calendar-viewport "Sun 16 Mon 17 Tue 18 Wed 19 Thu 20 Fri 21 Sat 22 Sun 23 1/1 1 Job Mon 24 Tue 25…" at bounding box center [473, 298] width 946 height 419
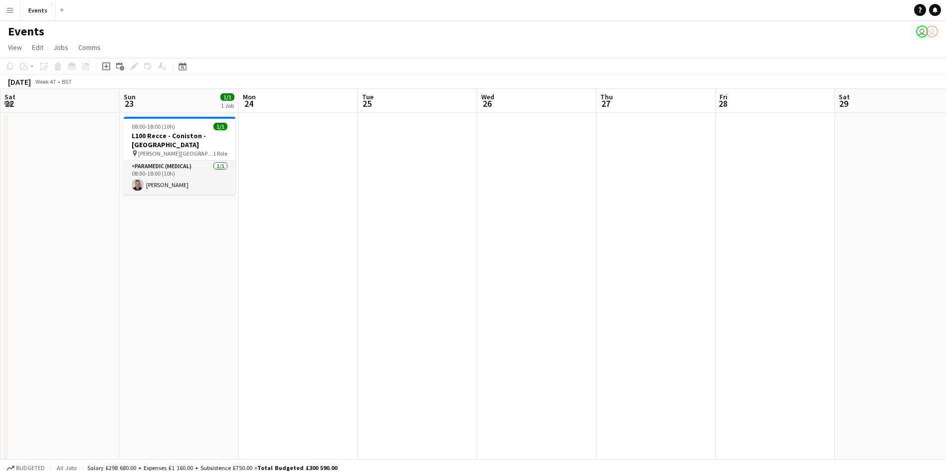
click at [283, 242] on app-calendar-viewport "Wed 19 Thu 20 Fri 21 Sat 22 Sun 23 1/1 1 Job Mon 24 Tue 25 Wed 26 Thu 27 Fri 28…" at bounding box center [473, 298] width 946 height 419
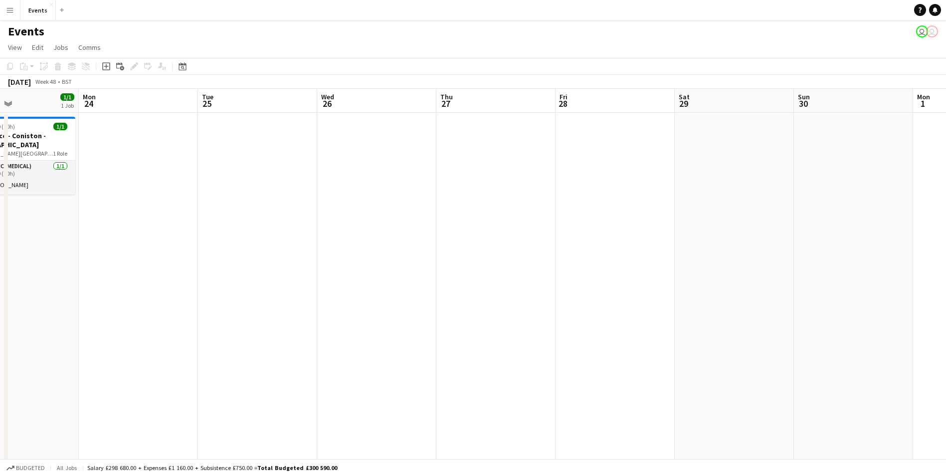
click at [475, 267] on app-calendar-viewport "Fri 21 Sat 22 Sun 23 1/1 1 Job Mon 24 Tue 25 Wed 26 Thu 27 Fri 28 Sat 29 Sun 30…" at bounding box center [473, 298] width 946 height 419
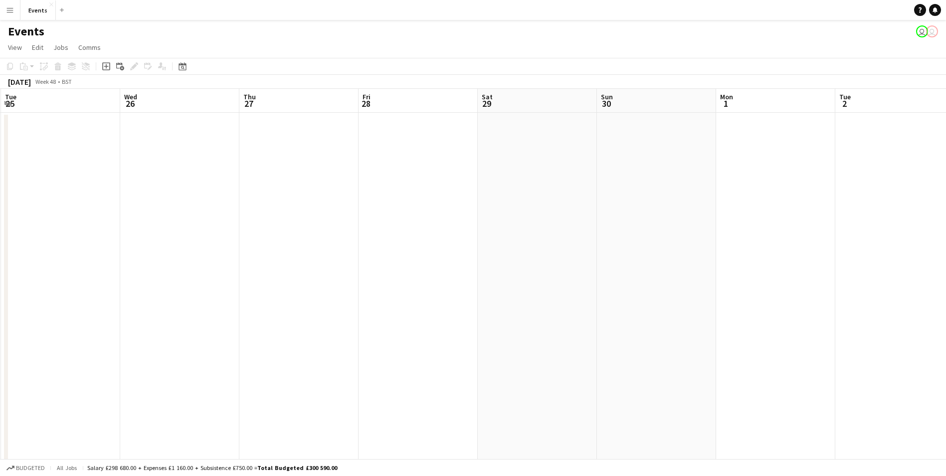
click at [485, 268] on app-calendar-viewport "Sat 22 Sun 23 1/1 1 Job Mon 24 Tue 25 Wed 26 Thu 27 Fri 28 Sat 29 Sun 30 Mon 1 …" at bounding box center [473, 298] width 946 height 419
click at [350, 218] on app-calendar-viewport "Thu 27 Fri 28 Sat 29 Sun 30 Mon 1 Tue 2 Wed 3 Thu 4 Fri 5 Sat 6 Sun 7 Mon 8 Tue…" at bounding box center [473, 298] width 946 height 419
click at [388, 226] on app-calendar-viewport "Thu 27 Fri 28 Sat 29 Sun 30 Mon 1 Tue 2 Wed 3 Thu 4 Fri 5 Sat 6 Sun 7 Mon 8 Tue…" at bounding box center [473, 298] width 946 height 419
click at [473, 261] on app-calendar-viewport "Tue 2 Wed 3 Thu 4 Fri 5 Sat 6 Sun 7 Mon 8 Tue 9 Wed 10 Thu 11 Fri 12 Sat 13 2/2…" at bounding box center [473, 298] width 946 height 419
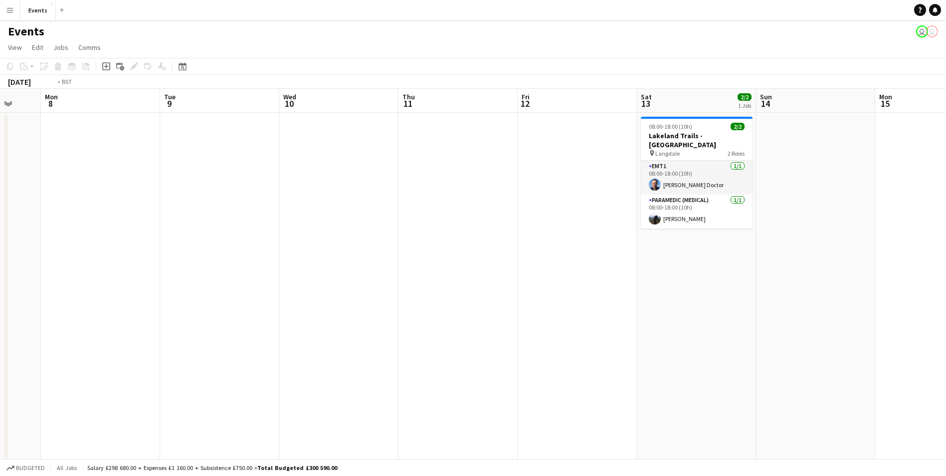
scroll to position [0, 281]
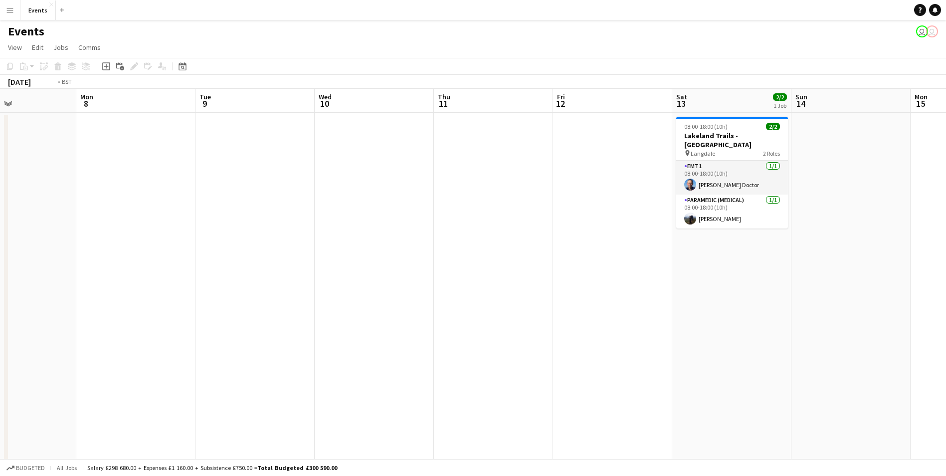
click at [310, 262] on app-calendar-viewport "Fri 5 Sat 6 Sun 7 Mon 8 Tue 9 Wed 10 Thu 11 Fri 12 Sat 13 2/2 1 Job Sun 14 Mon …" at bounding box center [473, 298] width 946 height 419
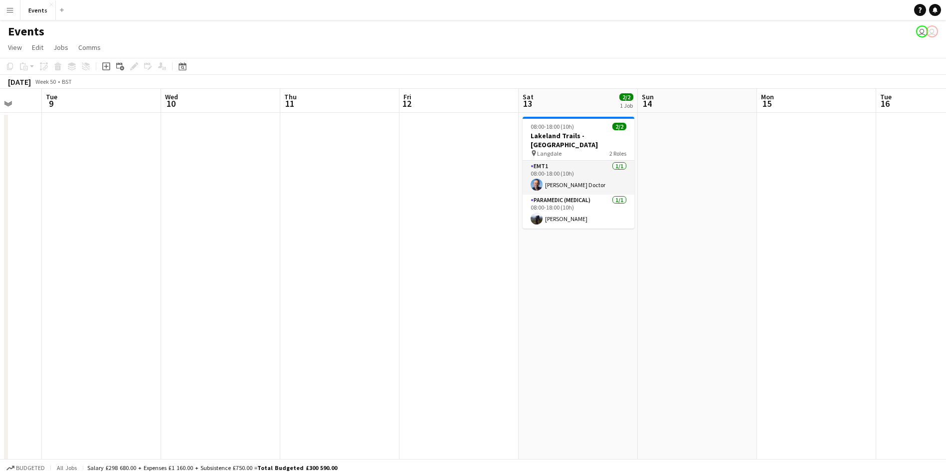
click at [446, 274] on app-calendar-viewport "Sat 6 Sun 7 Mon 8 Tue 9 Wed 10 Thu 11 Fri 12 Sat 13 2/2 1 Job Sun 14 Mon 15 Tue…" at bounding box center [473, 298] width 946 height 419
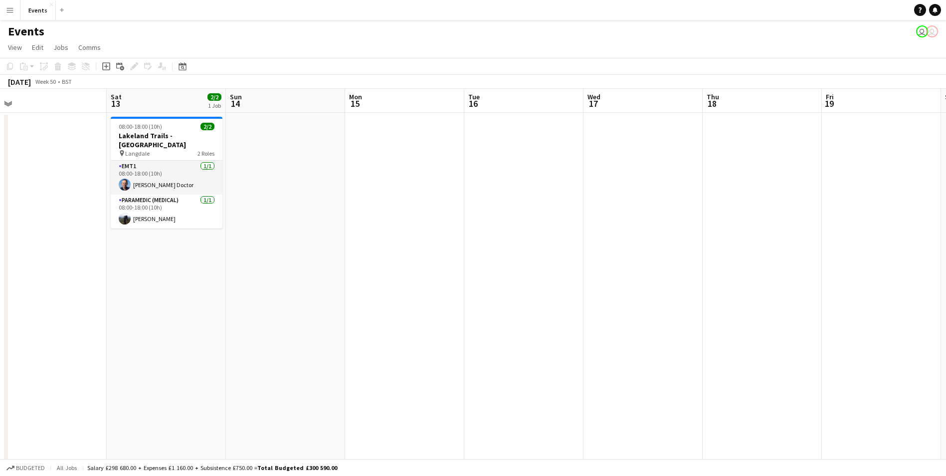
click at [282, 274] on app-calendar-viewport "Tue 9 Wed 10 Thu 11 Fri 12 Sat 13 2/2 1 Job Sun 14 Mon 15 Tue 16 Wed 17 Thu 18 …" at bounding box center [473, 298] width 946 height 419
click at [145, 279] on app-calendar-viewport "Tue 9 Wed 10 Thu 11 Fri 12 Sat 13 2/2 1 Job Sun 14 Mon 15 Tue 16 Wed 17 Thu 18 …" at bounding box center [473, 298] width 946 height 419
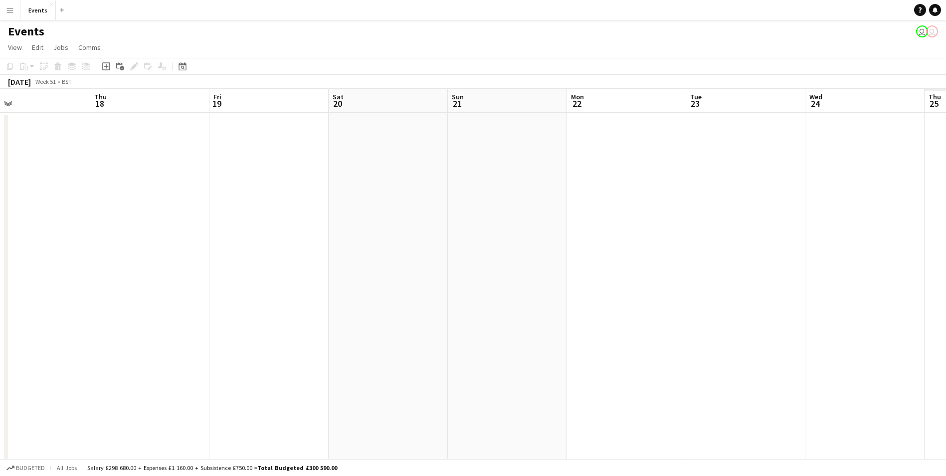
click at [0, 264] on html "Menu Boards Boards Boards All jobs Status Workforce Workforce My Workforce Recr…" at bounding box center [473, 262] width 946 height 525
click at [31, 241] on app-calendar-viewport "Sat 20 Sun 21 Mon 22 Tue 23 Wed 24 Thu 25 Fri 26 Sat 27 Sun 28 Mon 29 Tue 30 We…" at bounding box center [473, 298] width 946 height 419
click at [33, 209] on app-calendar-viewport "Thu 25 Fri 26 Sat 27 Sun 28 Mon 29 Tue 30 Wed 31 Thu 1 Fri 2 Sat 3 Sun 4 Mon 5 …" at bounding box center [473, 298] width 946 height 419
click at [57, 203] on app-calendar-viewport "Wed 31 Thu 1 Fri 2 Sat 3 Sun 4 Mon 5 Tue 6 Wed 7 Thu 8 Fri 9 Sat 10 Sun 11 Mon …" at bounding box center [473, 298] width 946 height 419
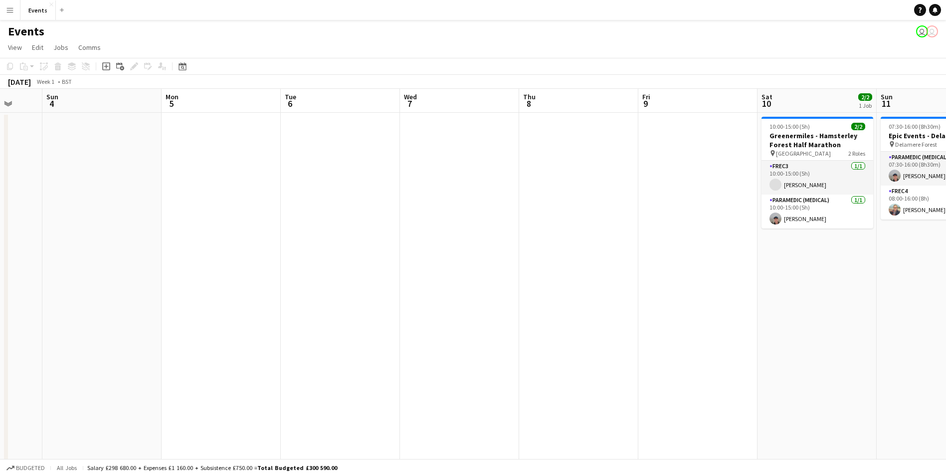
click at [709, 280] on app-calendar-viewport "Thu 1 Fri 2 Sat 3 Sun 4 Mon 5 Tue 6 Wed 7 Thu 8 Fri 9 Sat 10 2/2 1 Job Sun 11 2…" at bounding box center [473, 298] width 946 height 419
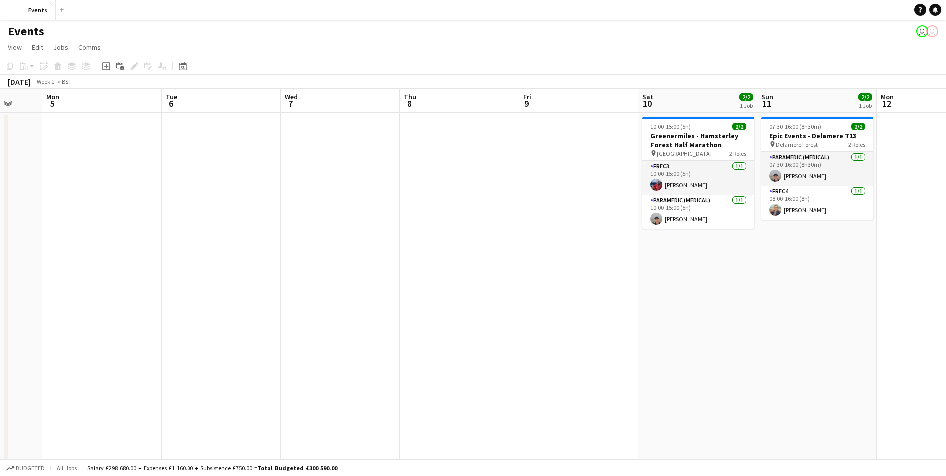
scroll to position [0, 316]
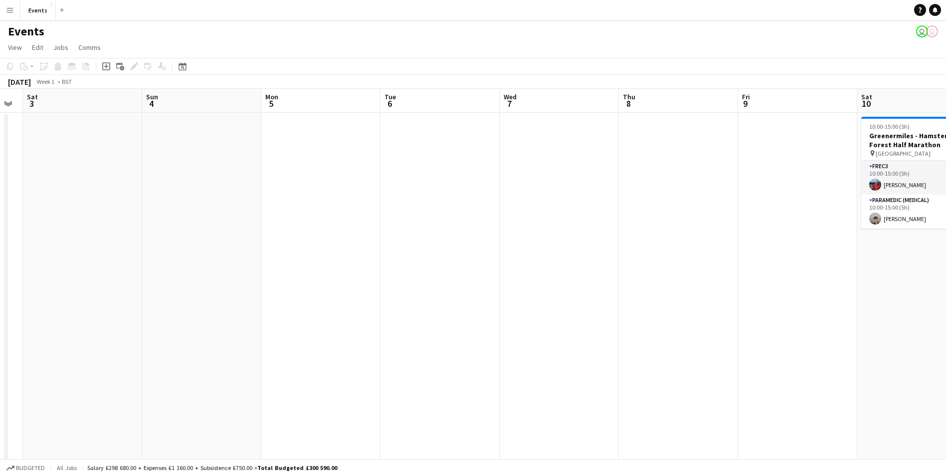
click at [946, 280] on html "Menu Boards Boards Boards All jobs Status Workforce Workforce My Workforce Recr…" at bounding box center [473, 262] width 946 height 525
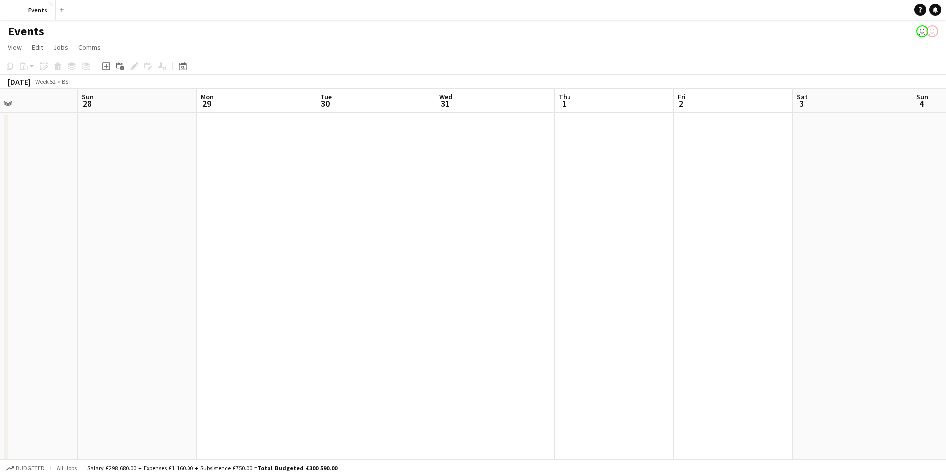
click at [924, 325] on app-calendar-viewport "Thu 25 Fri 26 Sat 27 Sun 28 Mon 29 Tue 30 Wed 31 Thu 1 Fri 2 Sat 3 Sun 4 Mon 5 …" at bounding box center [473, 298] width 946 height 419
click at [904, 318] on app-calendar-viewport "Wed 17 Thu 18 Fri 19 Sat 20 Sun 21 Mon 22 Tue 23 Wed 24 Thu 25 Fri 26 Sat 27 Su…" at bounding box center [473, 298] width 946 height 419
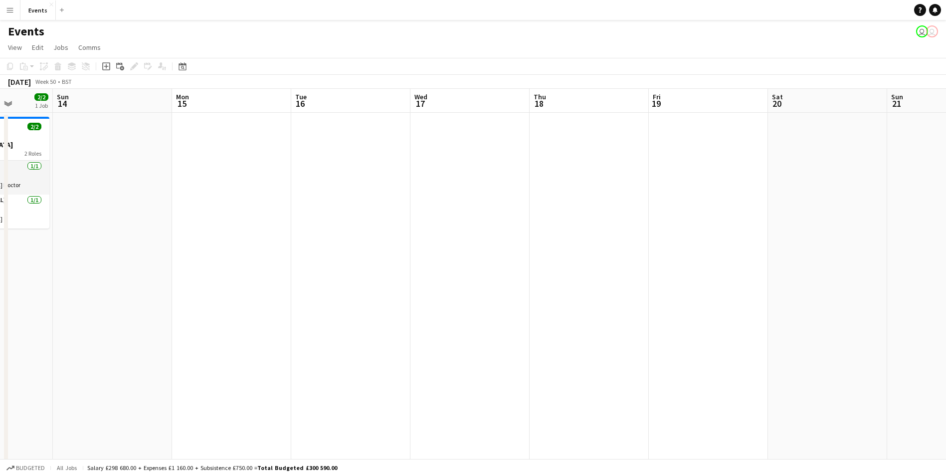
click at [847, 282] on app-calendar-viewport "Thu 11 Fri 12 Sat 13 2/2 1 Job Sun 14 Mon 15 Tue 16 Wed 17 Thu 18 Fri 19 Sat 20…" at bounding box center [473, 298] width 946 height 419
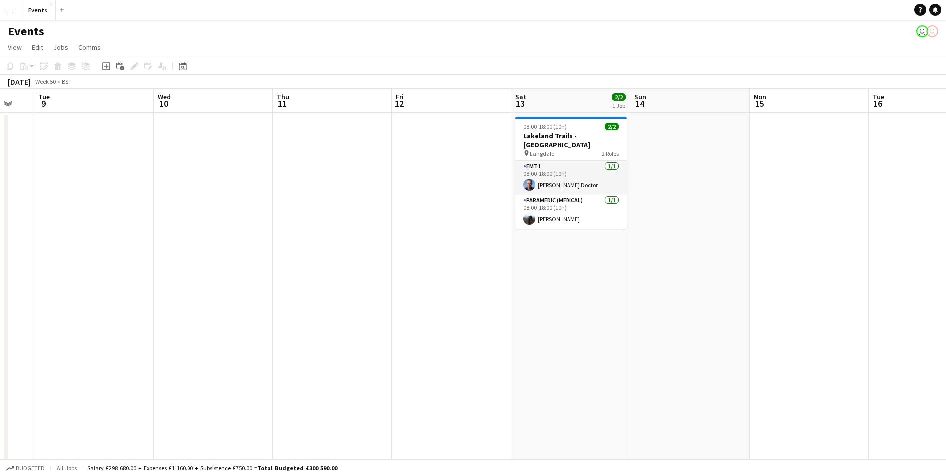
click at [903, 300] on app-calendar-viewport "Sun 7 Mon 8 Tue 9 Wed 10 Thu 11 Fri 12 Sat 13 2/2 1 Job Sun 14 Mon 15 Tue 16 We…" at bounding box center [473, 298] width 946 height 419
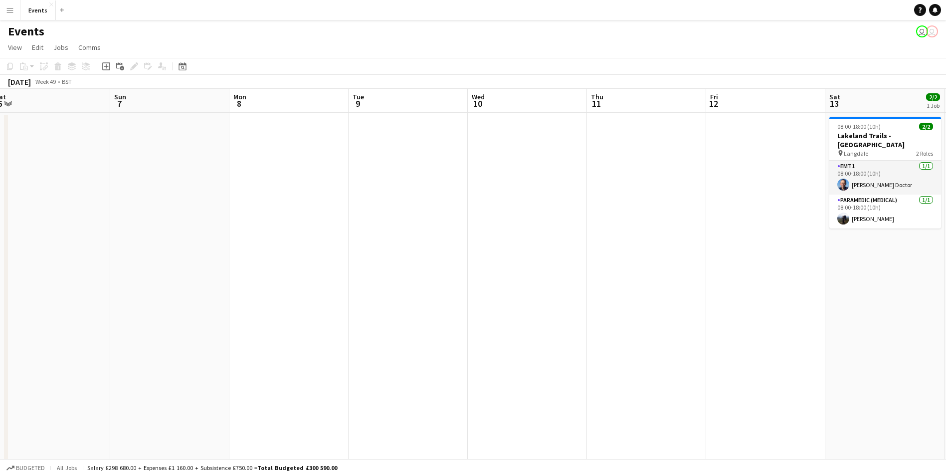
click at [946, 352] on html "Menu Boards Boards Boards All jobs Status Workforce Workforce My Workforce Recr…" at bounding box center [473, 262] width 946 height 525
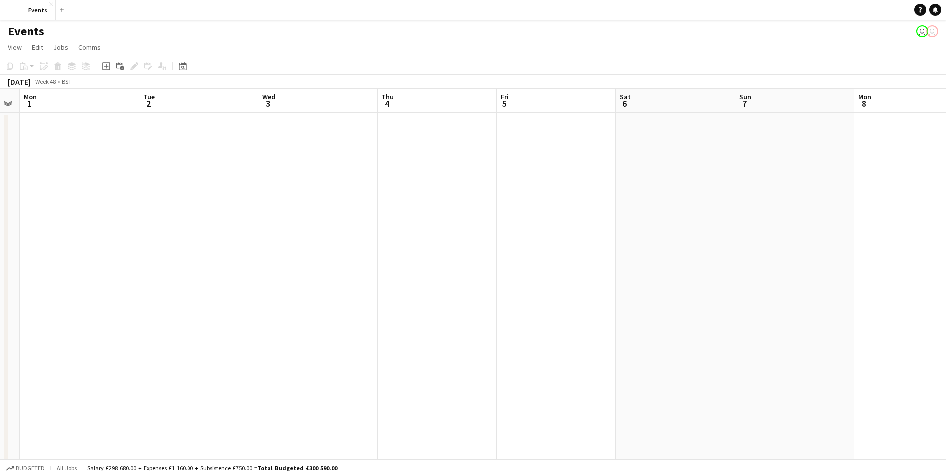
click at [730, 373] on app-calendar-viewport "Sat 29 Sun 30 Mon 1 Tue 2 Wed 3 Thu 4 Fri 5 Sat 6 Sun 7 Mon 8 Tue 9 Wed 10 Thu …" at bounding box center [473, 298] width 946 height 419
click at [711, 350] on app-calendar-viewport "Sun 23 1/1 1 Job Mon 24 Tue 25 Wed 26 Thu 27 Fri 28 Sat 29 Sun 30 Mon 1 Tue 2 W…" at bounding box center [473, 298] width 946 height 419
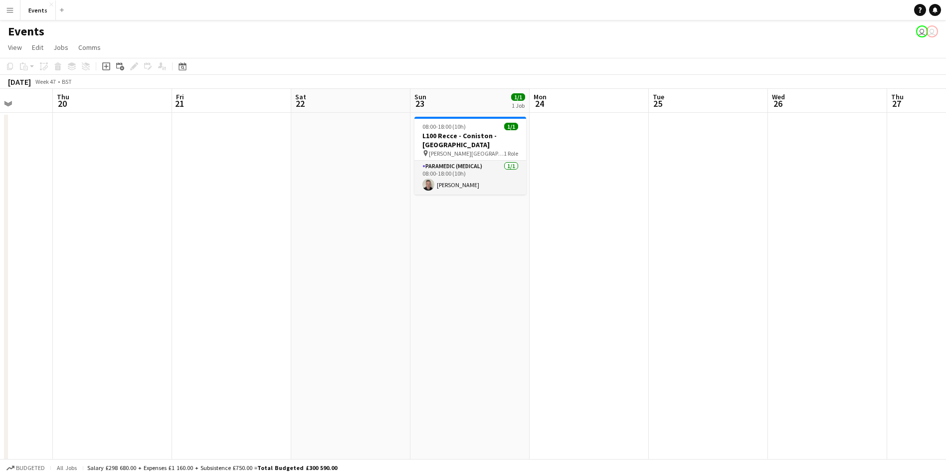
click at [697, 306] on app-calendar-viewport "Mon 17 Tue 18 Wed 19 Thu 20 Fri 21 Sat 22 Sun 23 1/1 1 Job Mon 24 Tue 25 Wed 26…" at bounding box center [473, 298] width 946 height 419
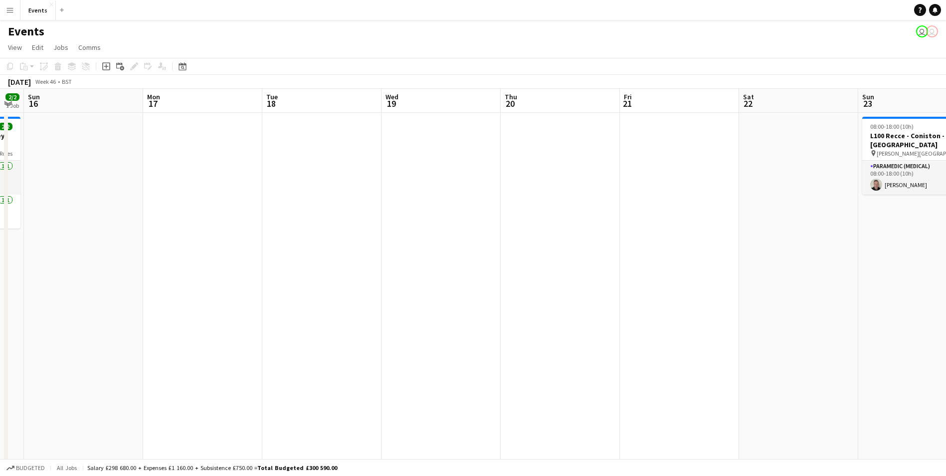
click at [784, 325] on app-calendar-viewport "Thu 13 Fri 14 Sat 15 2/2 1 Job Sun 16 Mon 17 Tue 18 Wed 19 Thu 20 Fri 21 Sat 22…" at bounding box center [473, 298] width 946 height 419
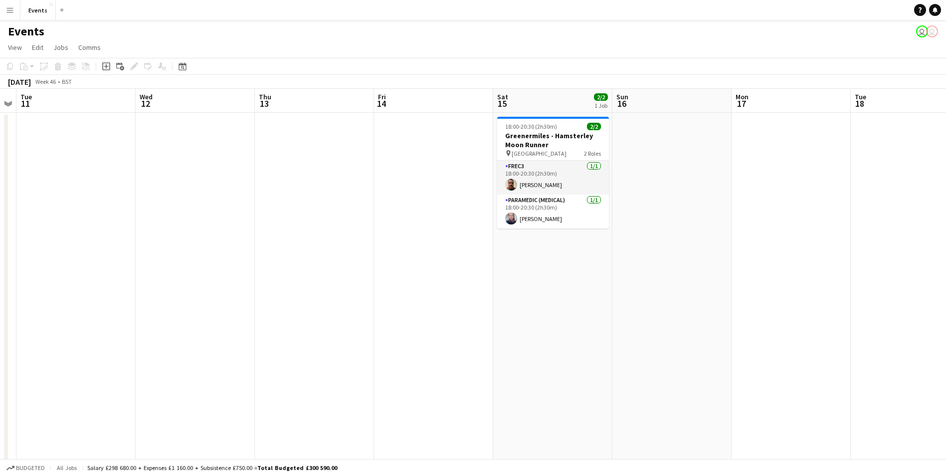
click at [624, 314] on app-calendar-viewport "Sun 9 2/2 1 Job Mon 10 Tue 11 Wed 12 Thu 13 Fri 14 Sat 15 2/2 1 Job Sun 16 Mon …" at bounding box center [473, 298] width 946 height 419
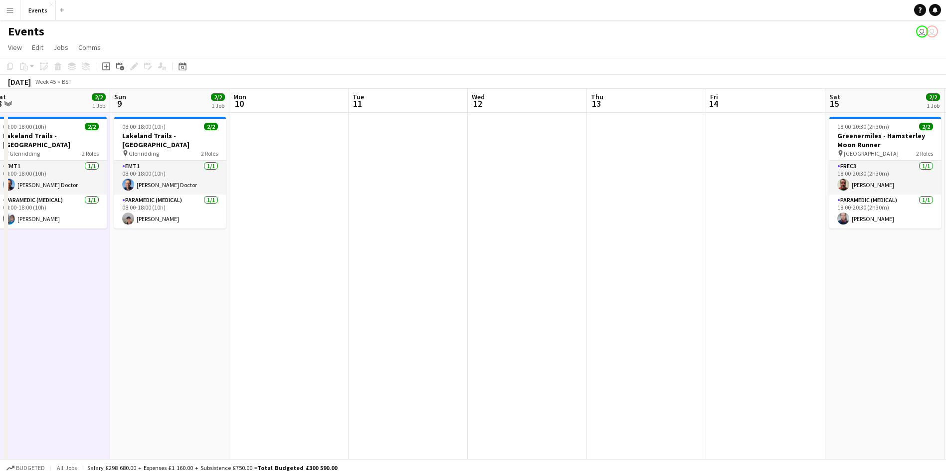
click at [584, 291] on app-calendar-viewport "Thu 6 Fri 7 Sat 8 2/2 1 Job Sun 9 2/2 1 Job Mon 10 Tue 11 Wed 12 Thu 13 Fri 14 …" at bounding box center [473, 298] width 946 height 419
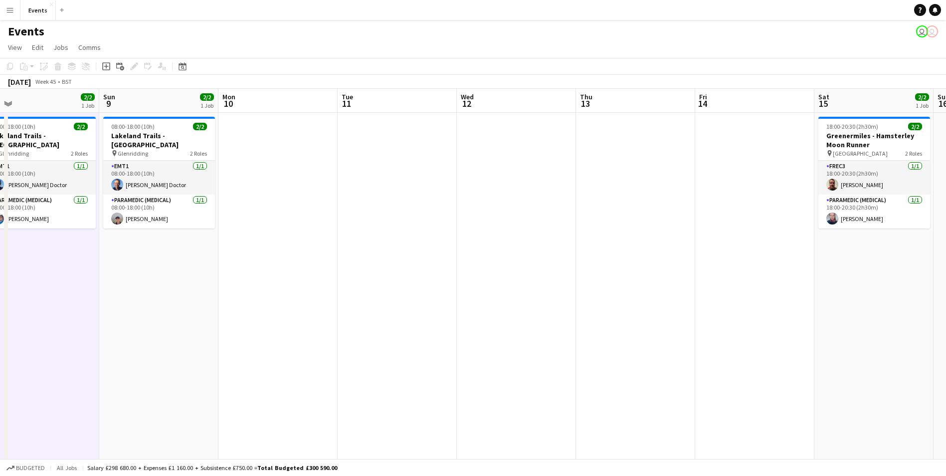
scroll to position [0, 231]
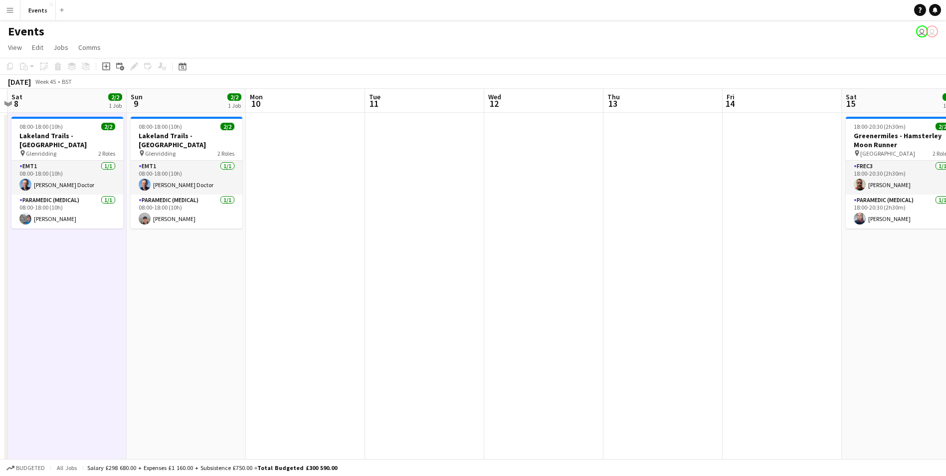
click at [535, 311] on app-calendar-viewport "Thu 6 Fri 7 Sat 8 2/2 1 Job Sun 9 2/2 1 Job Mon 10 Tue 11 Wed 12 Thu 13 Fri 14 …" at bounding box center [473, 298] width 946 height 419
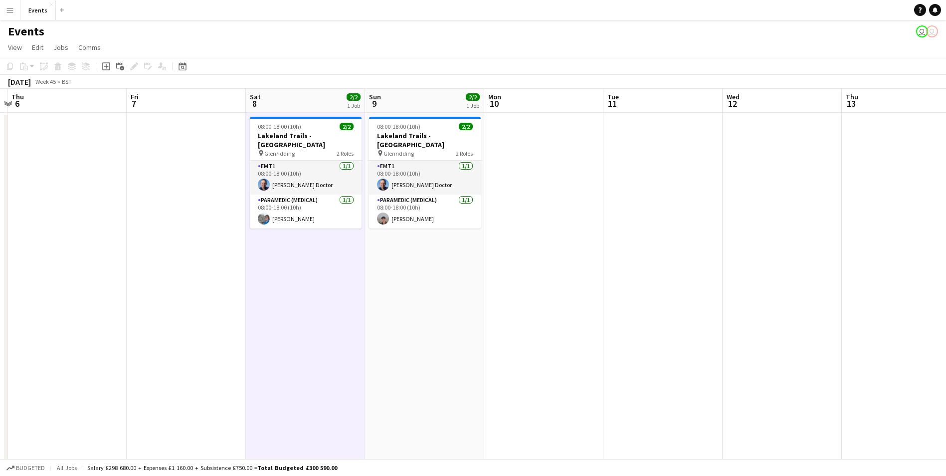
click at [681, 387] on app-date-cell at bounding box center [662, 310] width 119 height 395
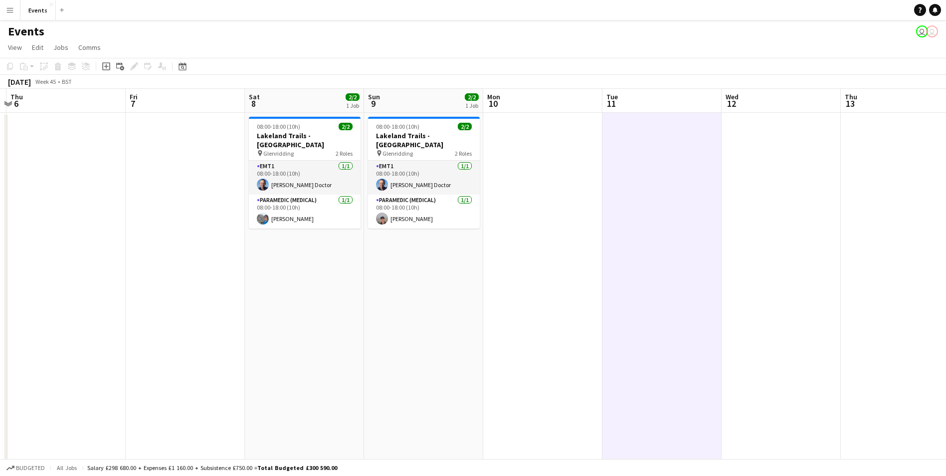
click at [10, 12] on app-icon "Menu" at bounding box center [10, 10] width 8 height 8
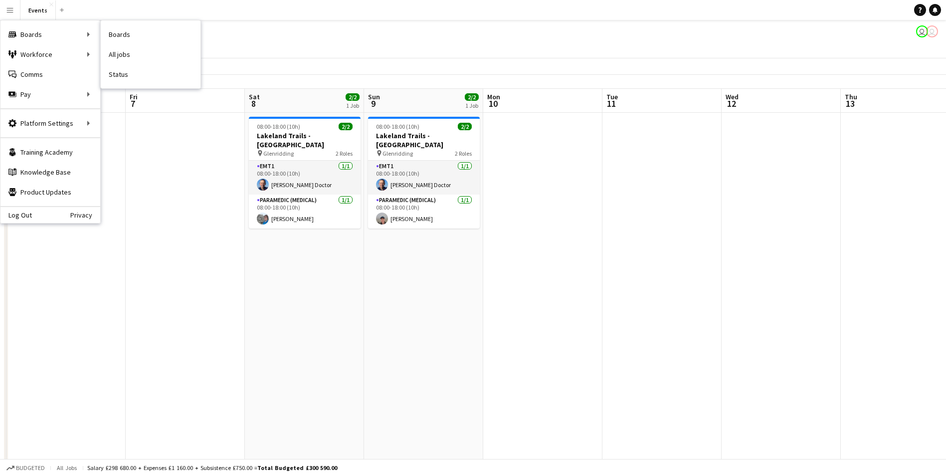
drag, startPoint x: 128, startPoint y: 69, endPoint x: 184, endPoint y: 153, distance: 101.4
click at [128, 69] on link "Status" at bounding box center [151, 74] width 100 height 20
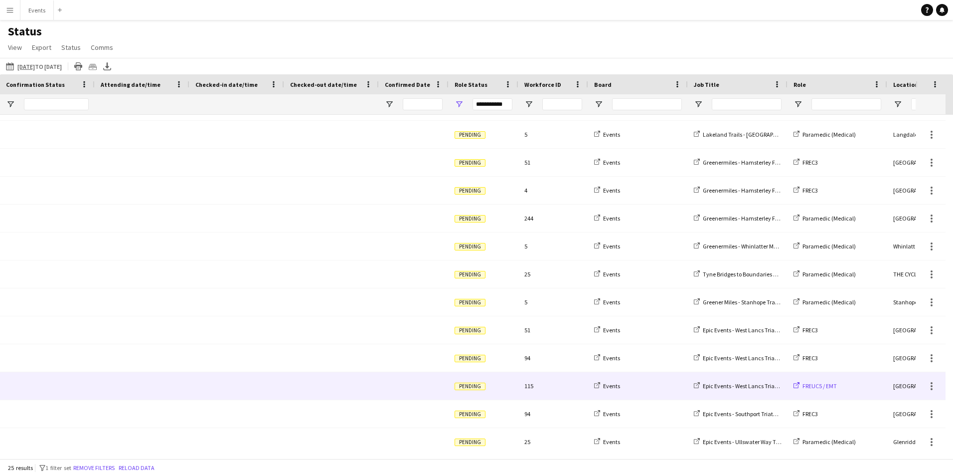
drag, startPoint x: 835, startPoint y: 390, endPoint x: 826, endPoint y: 383, distance: 11.7
click at [835, 390] on div "FREUC5 / EMT" at bounding box center [838, 385] width 100 height 27
click at [826, 383] on span "FREUC5 / EMT" at bounding box center [820, 385] width 34 height 7
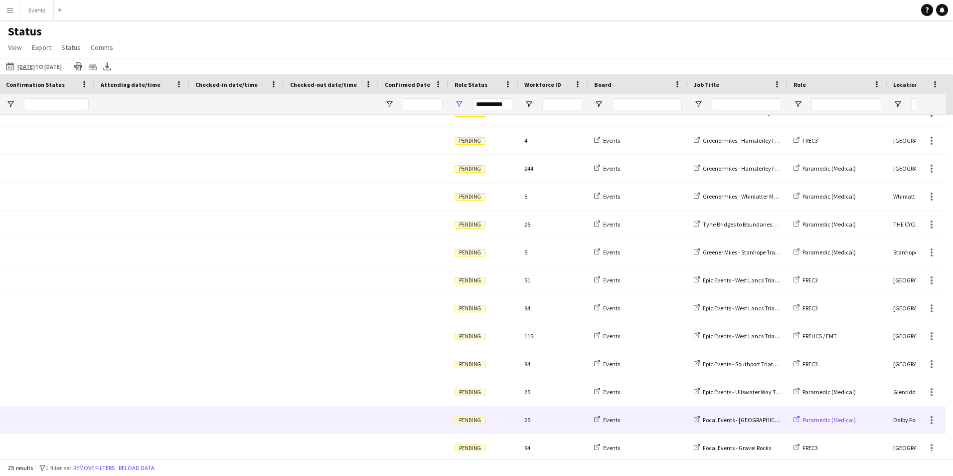
click at [834, 421] on span "Paramedic (Medical)" at bounding box center [829, 419] width 53 height 7
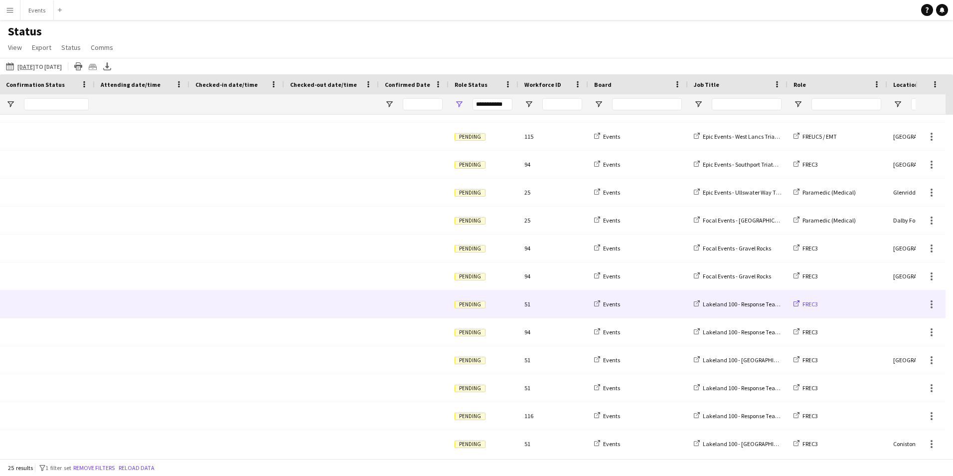
click at [814, 305] on span "FREC3" at bounding box center [810, 303] width 15 height 7
